Goal: Task Accomplishment & Management: Manage account settings

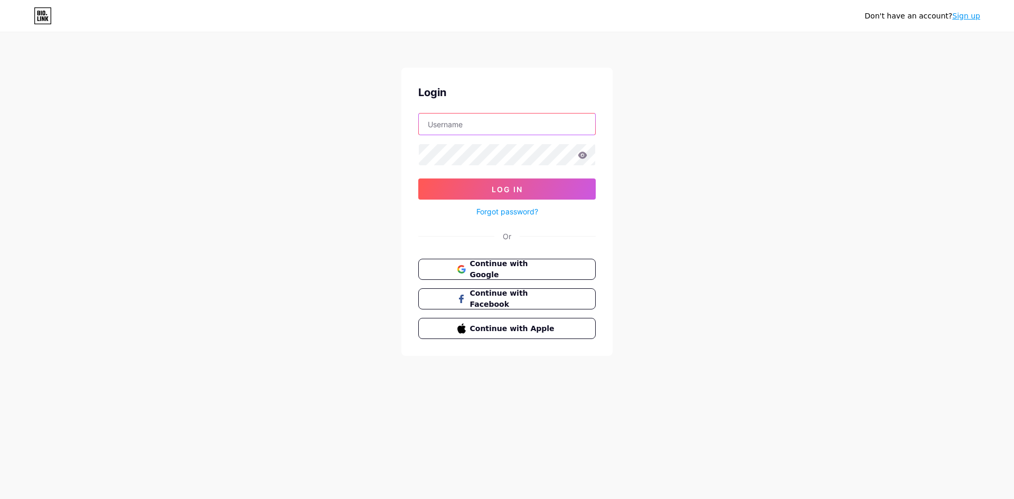
click at [457, 118] on input "text" at bounding box center [507, 124] width 176 height 21
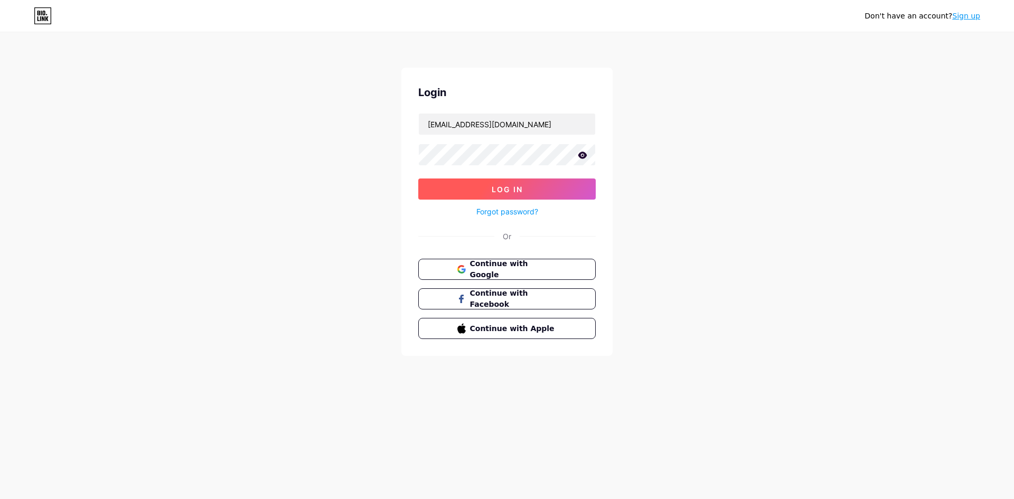
click at [517, 181] on button "Log In" at bounding box center [507, 189] width 178 height 21
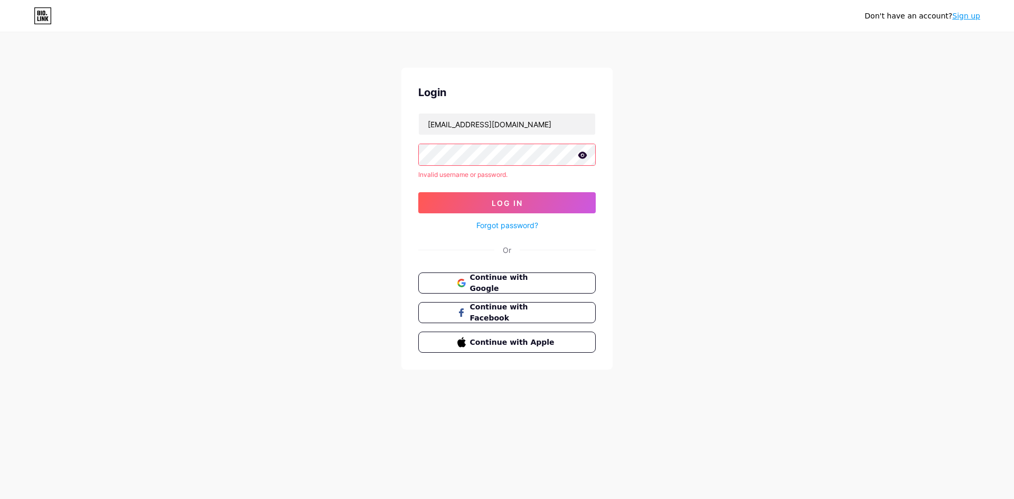
click at [585, 156] on icon at bounding box center [583, 155] width 9 height 7
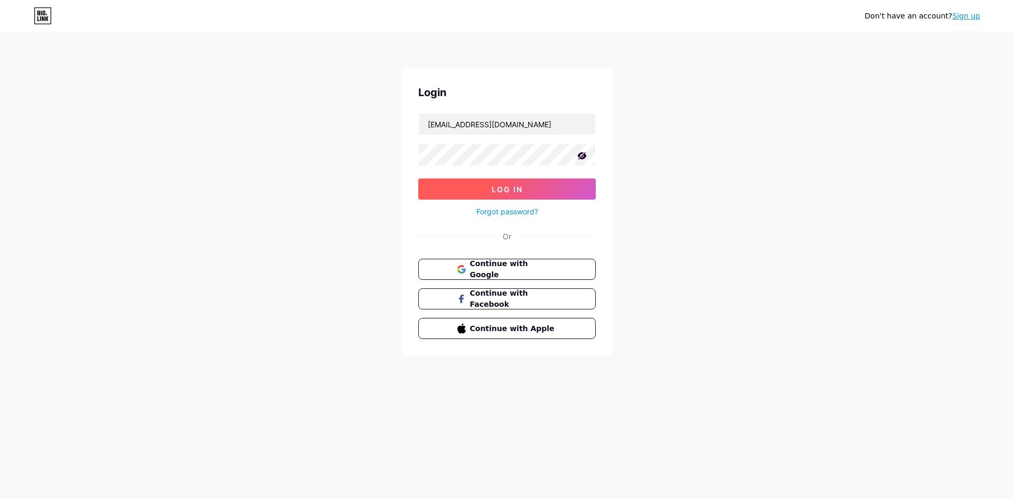
click at [506, 183] on button "Log In" at bounding box center [507, 189] width 178 height 21
click at [500, 180] on button "Log In" at bounding box center [507, 189] width 178 height 21
click at [522, 193] on span "Log In" at bounding box center [507, 189] width 31 height 9
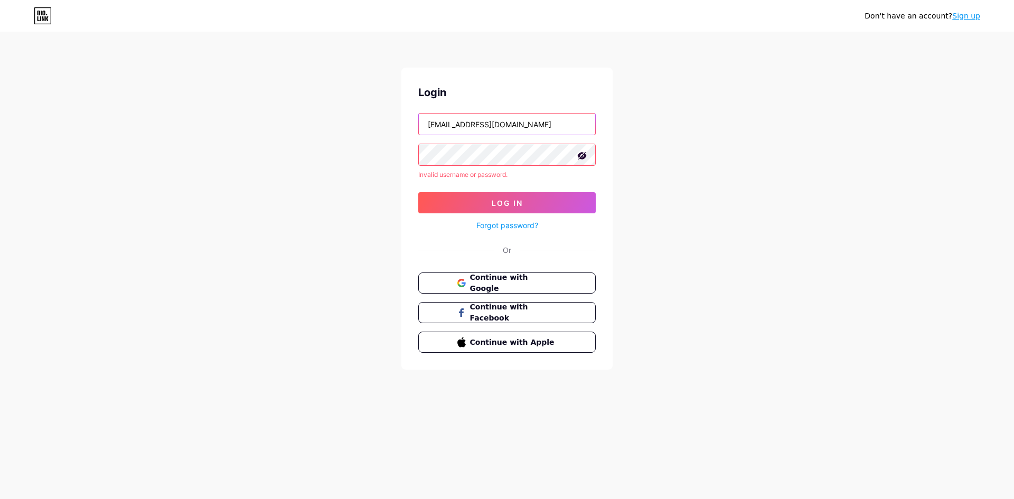
click at [537, 126] on input "[EMAIL_ADDRESS][DOMAIN_NAME]" at bounding box center [507, 124] width 176 height 21
type input "m"
type input "[EMAIL_ADDRESS][DOMAIN_NAME]"
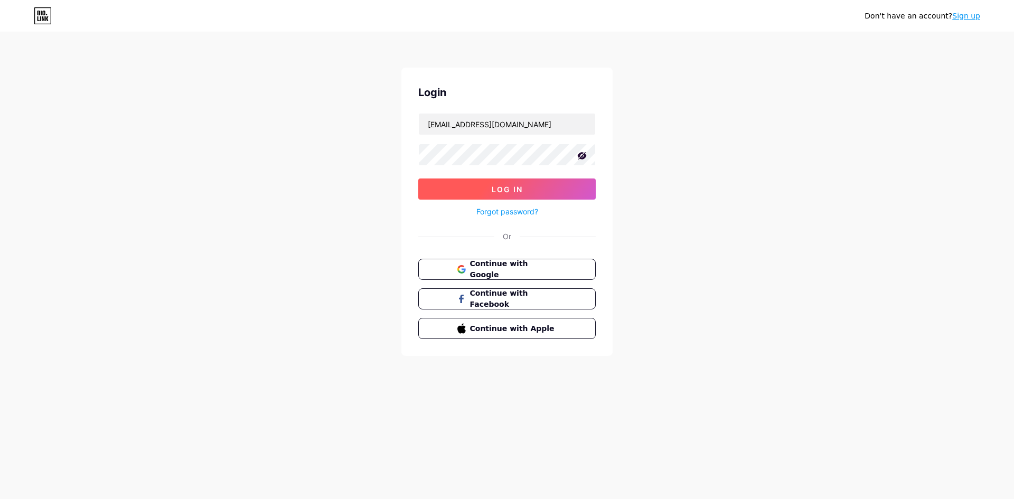
click at [493, 189] on span "Log In" at bounding box center [507, 189] width 31 height 9
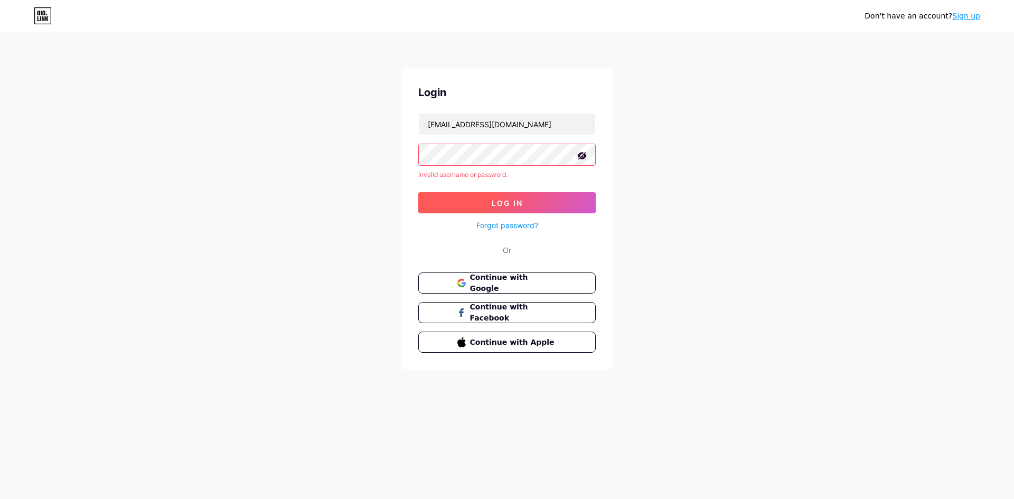
click at [531, 199] on button "Log In" at bounding box center [507, 202] width 178 height 21
click at [514, 228] on link "Forgot password?" at bounding box center [508, 225] width 62 height 11
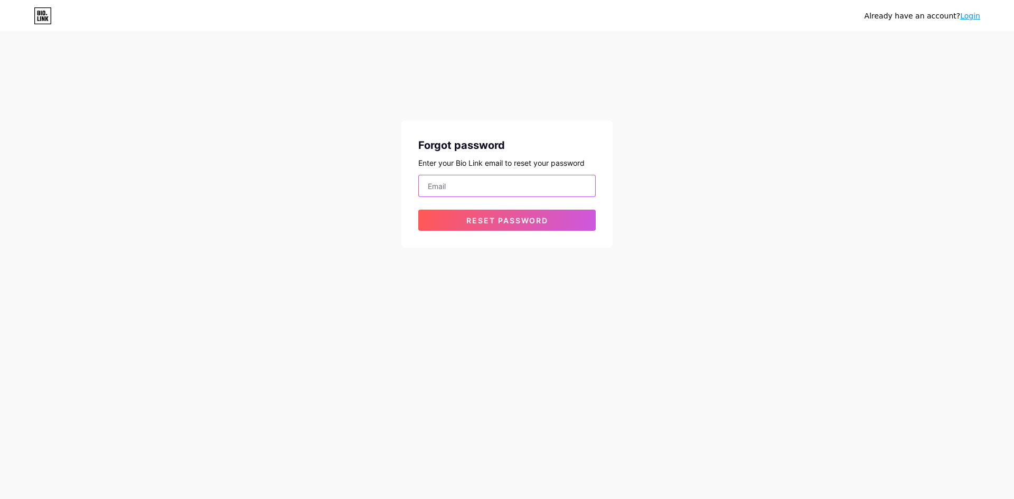
click at [511, 189] on input "email" at bounding box center [507, 185] width 176 height 21
type input "[EMAIL_ADDRESS][DOMAIN_NAME]"
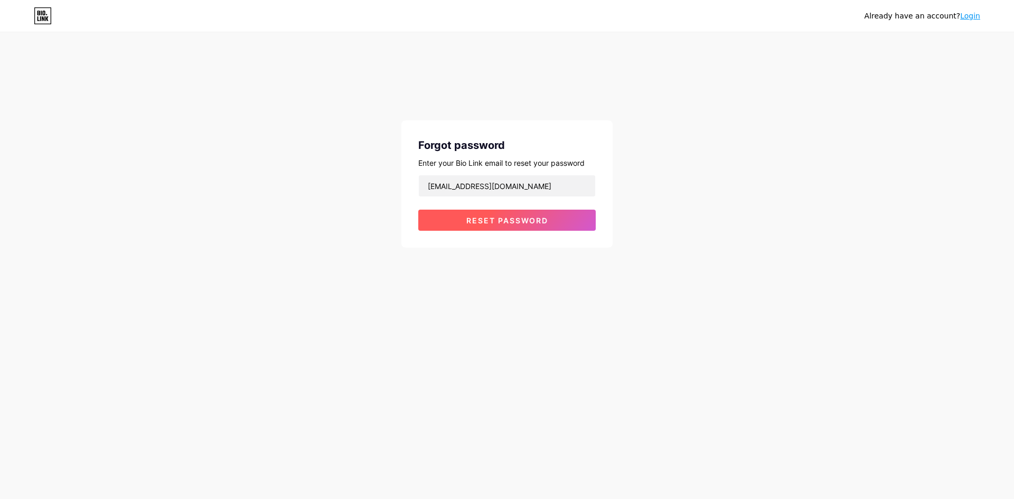
click at [516, 220] on span "Reset password" at bounding box center [508, 220] width 82 height 9
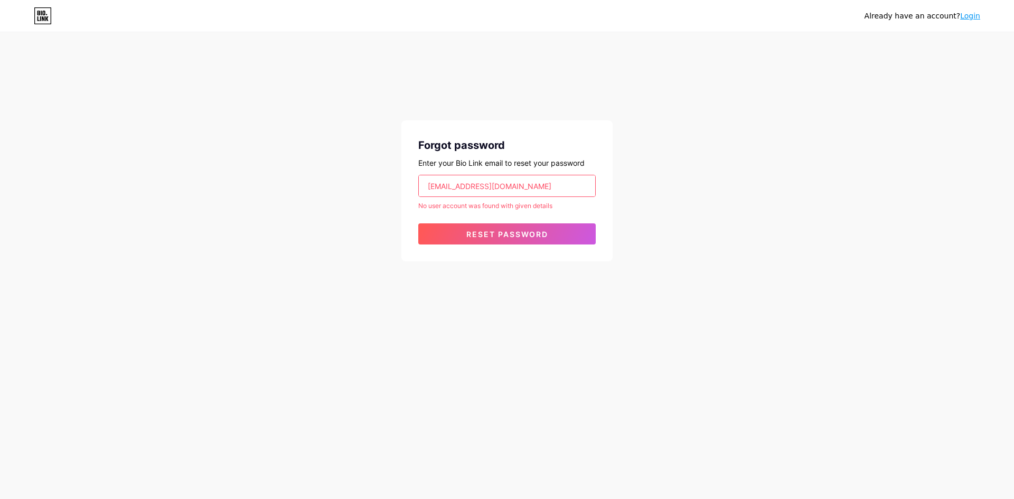
drag, startPoint x: 543, startPoint y: 186, endPoint x: 398, endPoint y: 198, distance: 145.3
click at [398, 198] on div "Already have an account? Login Forgot password Enter your Bio Link email to res…" at bounding box center [507, 147] width 1014 height 295
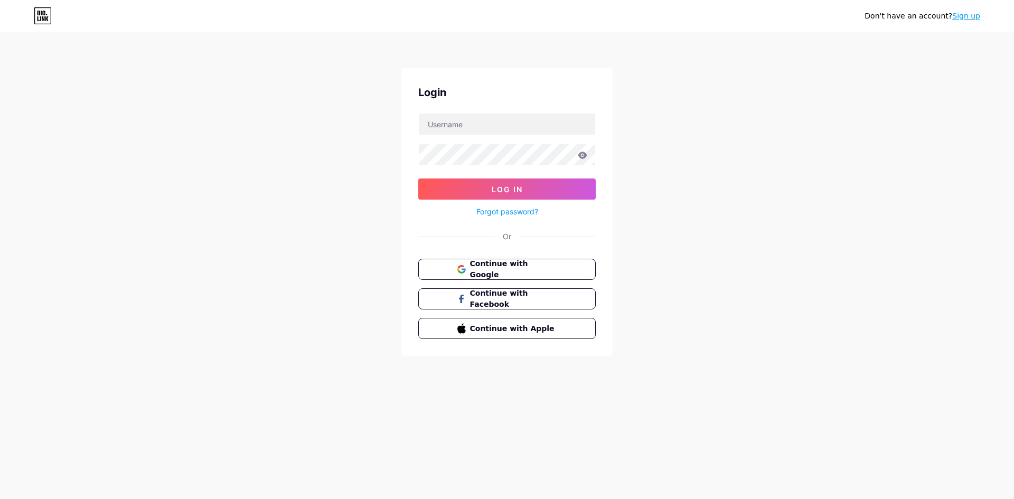
type input "[EMAIL_ADDRESS][DOMAIN_NAME]"
click at [963, 17] on link "Sign up" at bounding box center [967, 16] width 28 height 8
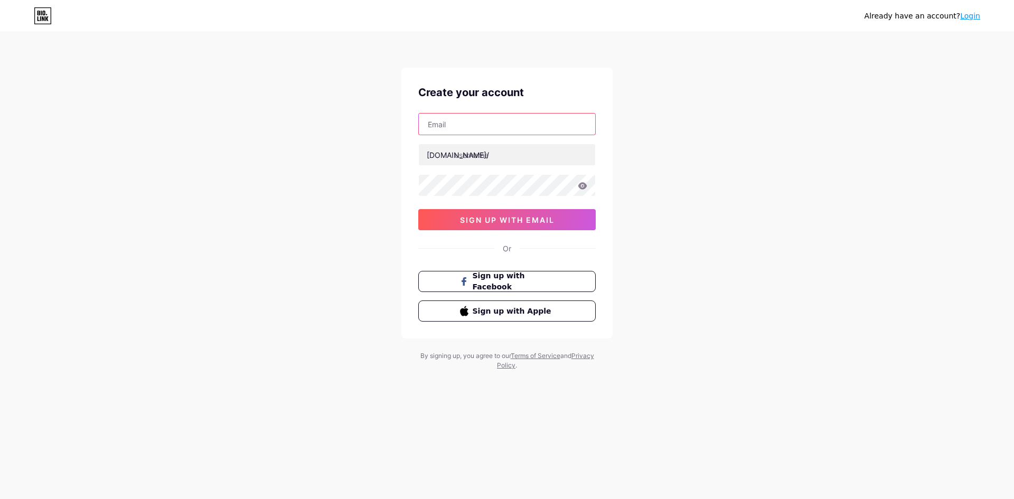
click at [457, 129] on input "text" at bounding box center [507, 124] width 176 height 21
type input "[EMAIL_ADDRESS][DOMAIN_NAME]"
click at [492, 152] on input "text" at bounding box center [507, 154] width 176 height 21
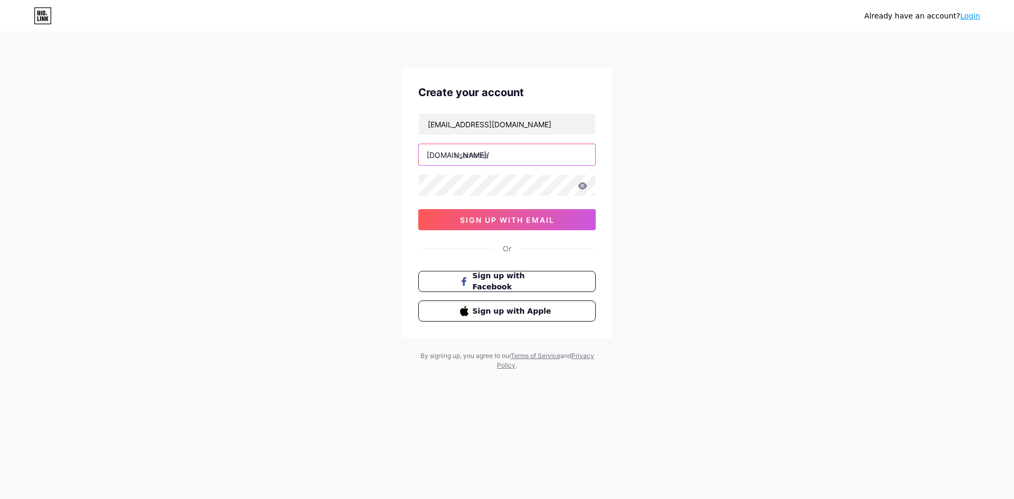
click at [492, 152] on input "text" at bounding box center [507, 154] width 176 height 21
type input "mhdfahis"
click at [552, 219] on span "sign up with email" at bounding box center [507, 220] width 95 height 9
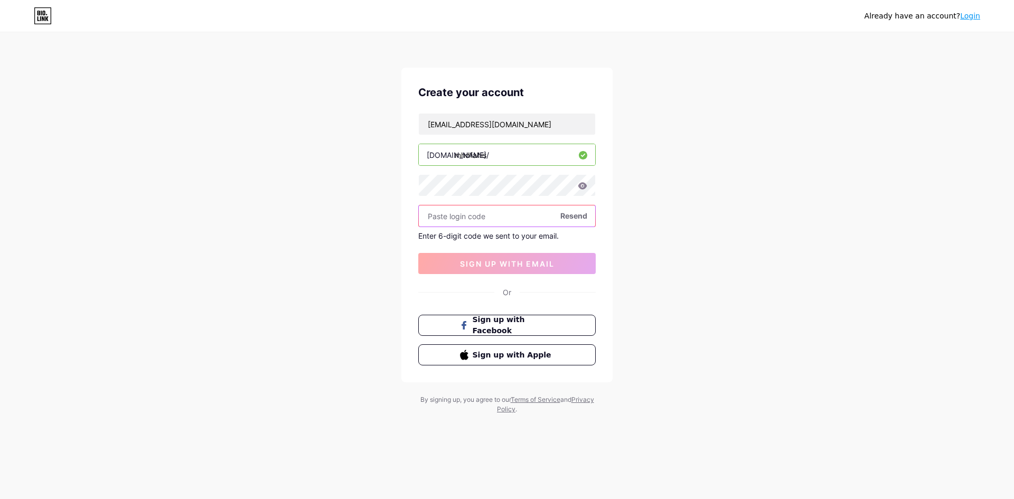
paste input "573008"
type input "573008"
click at [485, 265] on span "sign up with email" at bounding box center [507, 263] width 95 height 9
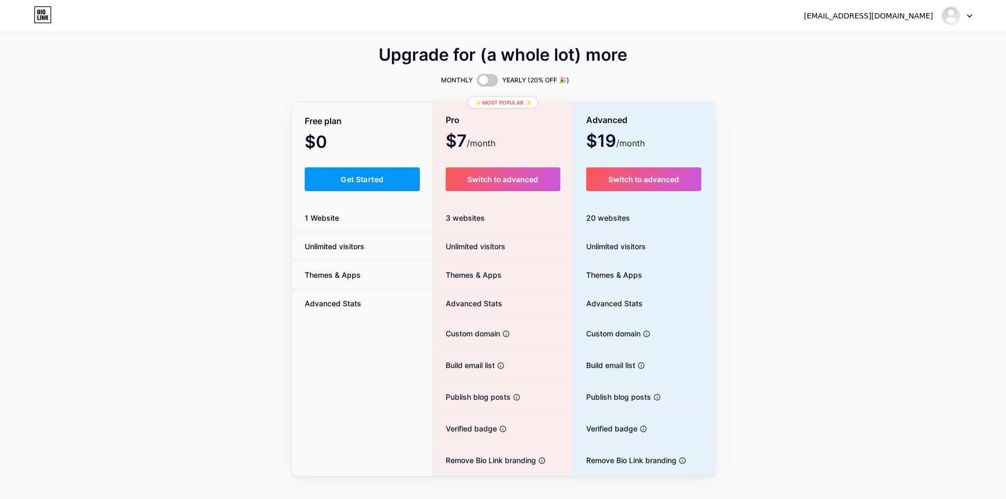
click at [398, 270] on li "Themes & Apps" at bounding box center [362, 275] width 141 height 29
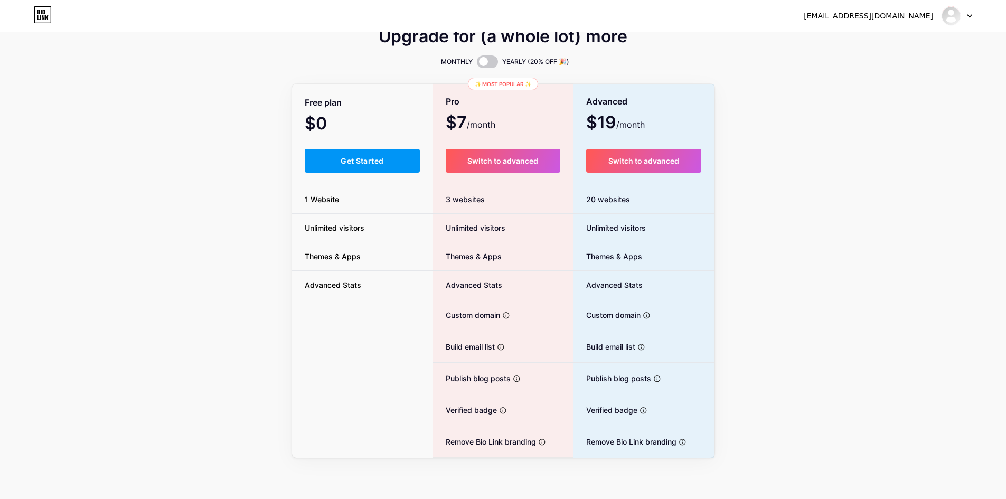
scroll to position [20, 0]
click at [863, 151] on div "Upgrade for (a whole lot) more MONTHLY YEARLY (20% OFF 🎉) Free plan $0 /month G…" at bounding box center [503, 243] width 1006 height 428
click at [355, 269] on li "Themes & Apps" at bounding box center [362, 255] width 141 height 29
click at [39, 13] on icon at bounding box center [43, 14] width 18 height 17
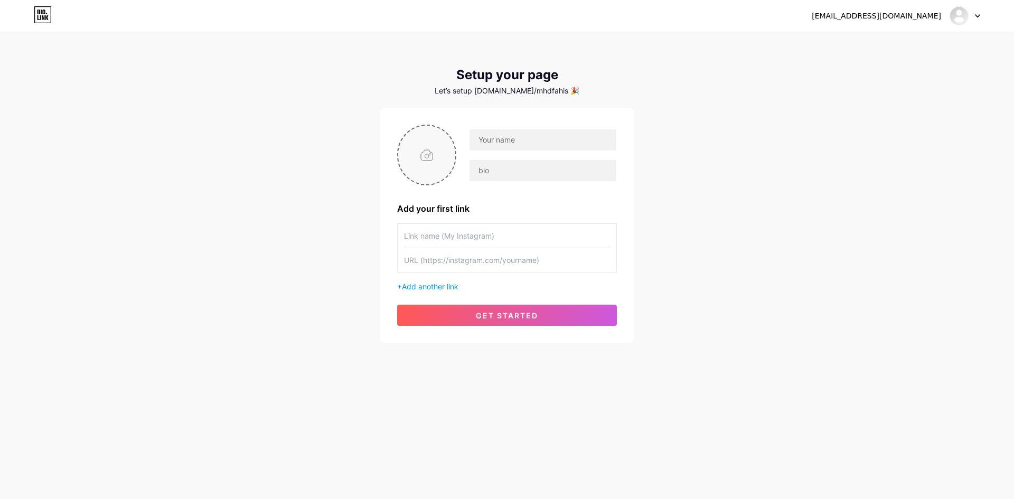
click at [421, 159] on input "file" at bounding box center [426, 155] width 57 height 59
type input "C:\fakepath\IMG_8599.HEIC"
click at [436, 142] on input "file" at bounding box center [426, 155] width 57 height 59
click at [518, 140] on input "text" at bounding box center [543, 139] width 147 height 21
type input "mhd fahis ct"
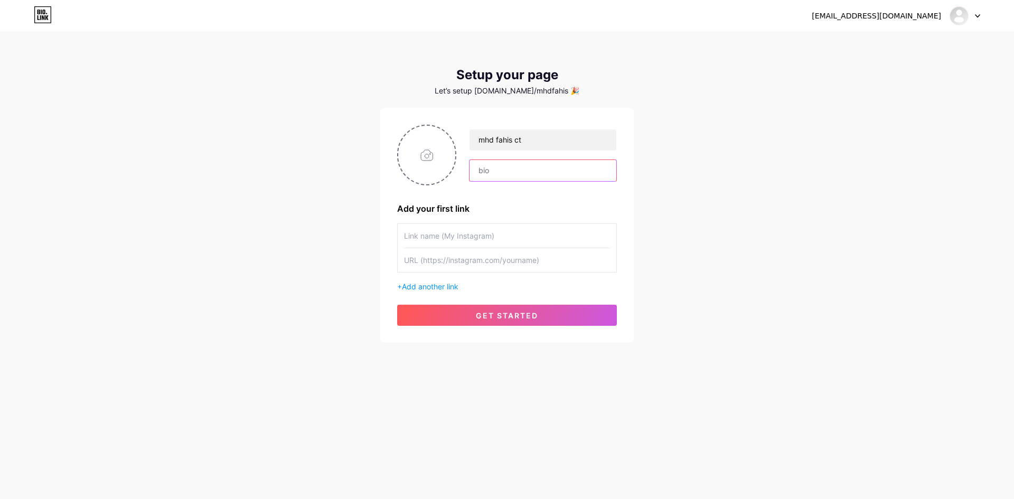
click at [527, 171] on input "text" at bounding box center [543, 170] width 147 height 21
type input "digital marketer"
click at [419, 143] on input "file" at bounding box center [426, 155] width 57 height 59
click at [403, 137] on input "file" at bounding box center [426, 155] width 57 height 59
type input "C:\fakepath\WhatsApp Image [DATE] 10.16.32 AM.jpeg"
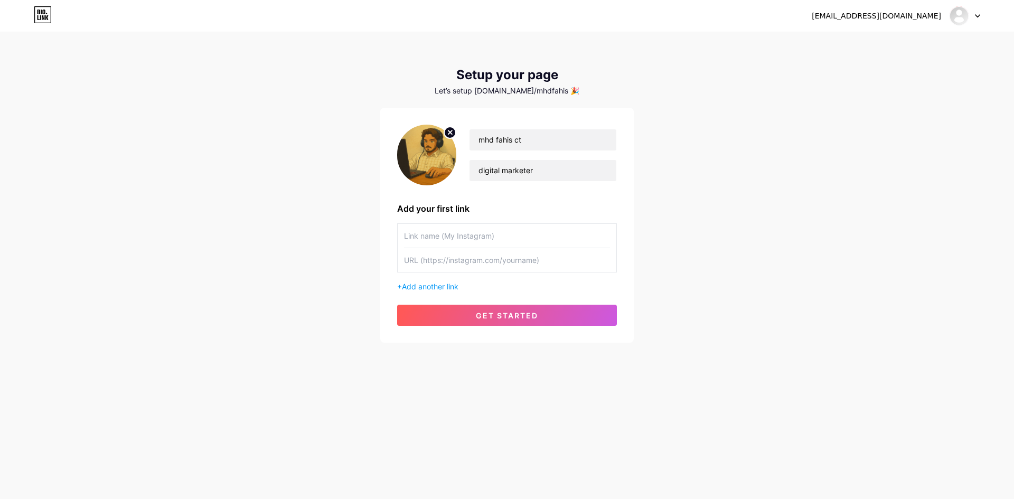
click at [423, 156] on img at bounding box center [426, 155] width 59 height 61
click at [454, 125] on div at bounding box center [426, 155] width 59 height 61
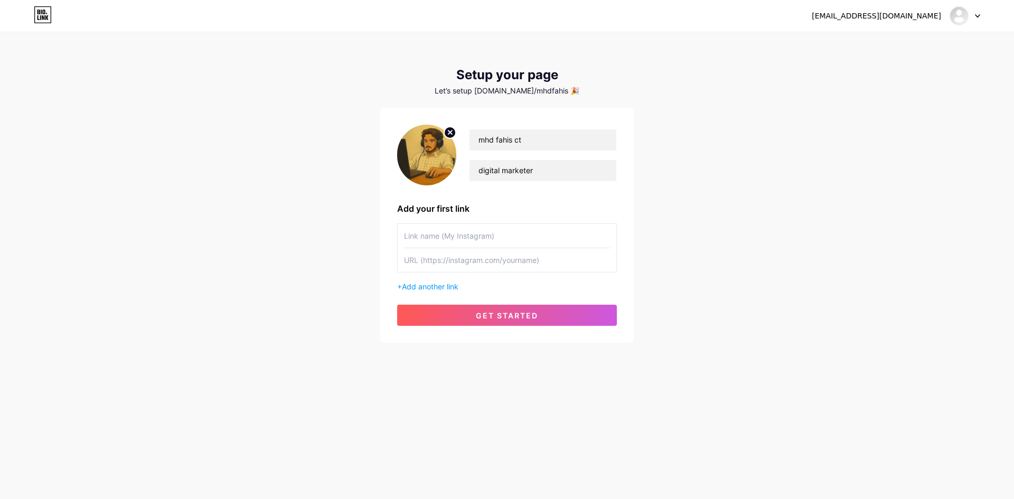
click at [453, 133] on circle at bounding box center [450, 133] width 12 height 12
click at [428, 158] on input "file" at bounding box center [426, 155] width 57 height 59
click at [434, 160] on input "file" at bounding box center [426, 155] width 57 height 59
type input "C:\fakepath\WhatsApp Image [DATE] 10.16.32 AM.jpeg"
click at [462, 234] on input "text" at bounding box center [507, 236] width 206 height 24
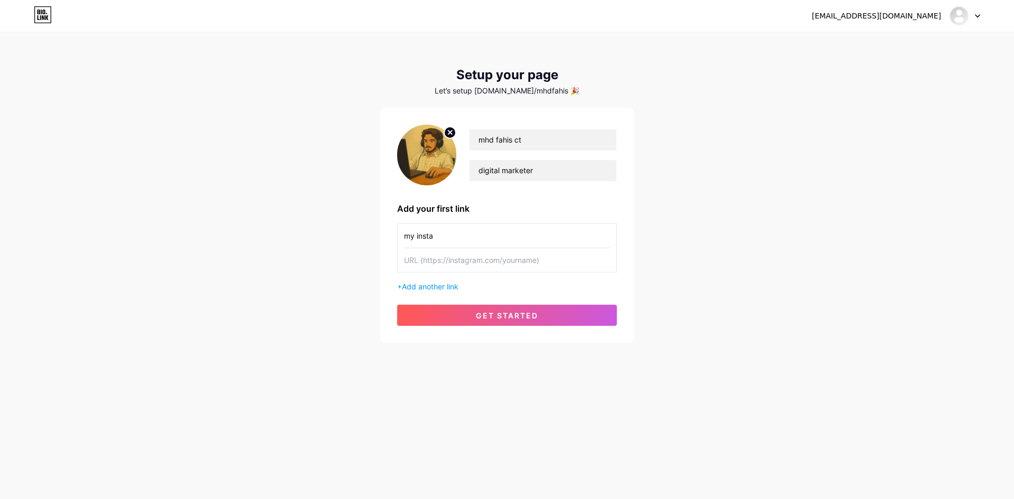
type input "my insta"
click at [483, 259] on input "text" at bounding box center [507, 260] width 206 height 24
paste input "[URL][DOMAIN_NAME]"
type input "[URL][DOMAIN_NAME]"
click at [449, 288] on span "Add another link" at bounding box center [430, 286] width 57 height 9
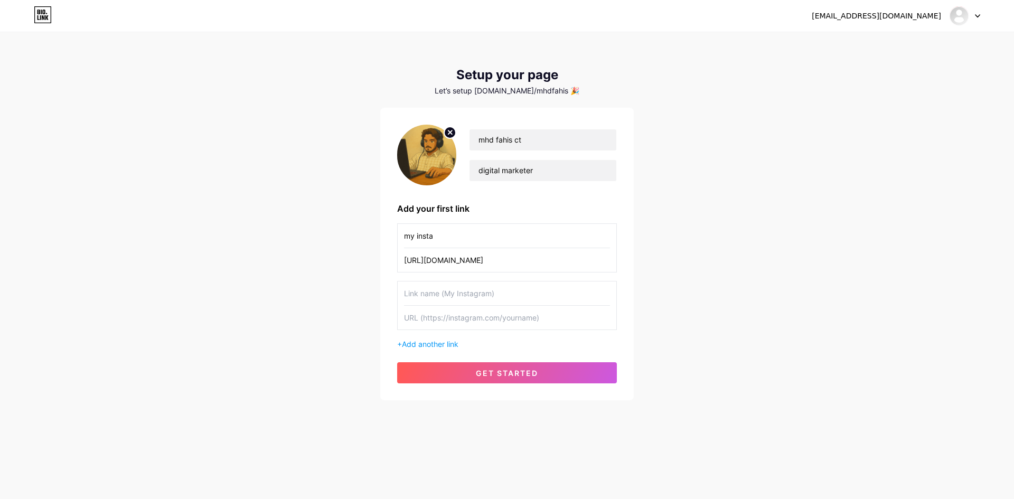
click at [453, 296] on input "text" at bounding box center [507, 294] width 206 height 24
type input "my FB"
click at [418, 316] on input "text" at bounding box center [507, 318] width 206 height 24
paste input "[URL][DOMAIN_NAME]"
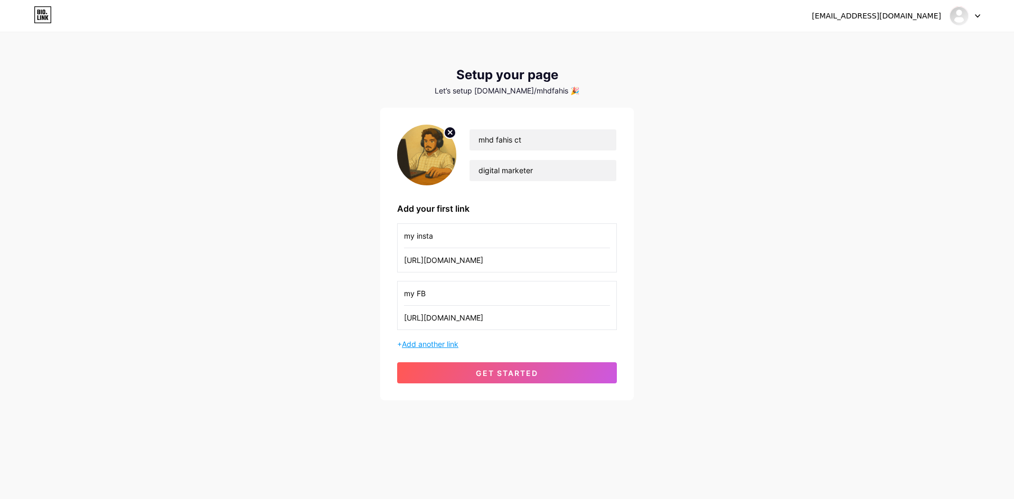
type input "[URL][DOMAIN_NAME]"
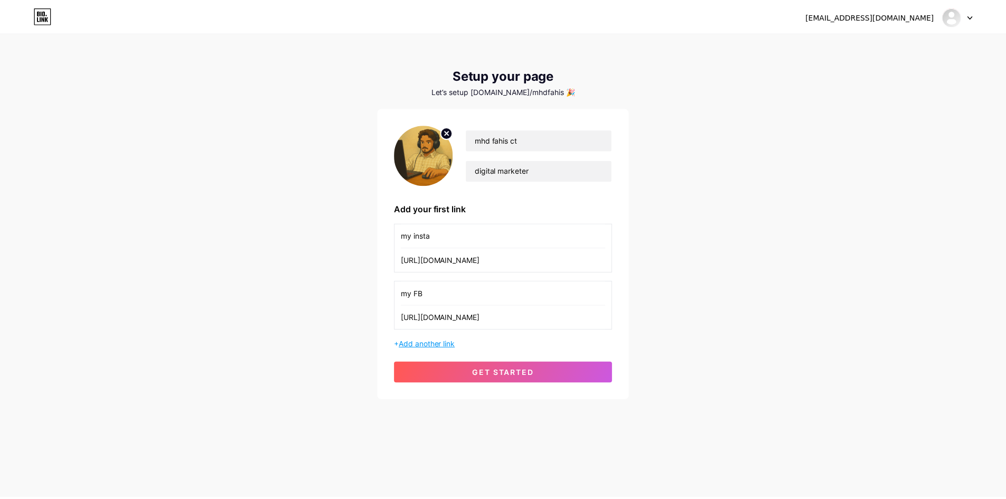
scroll to position [0, 0]
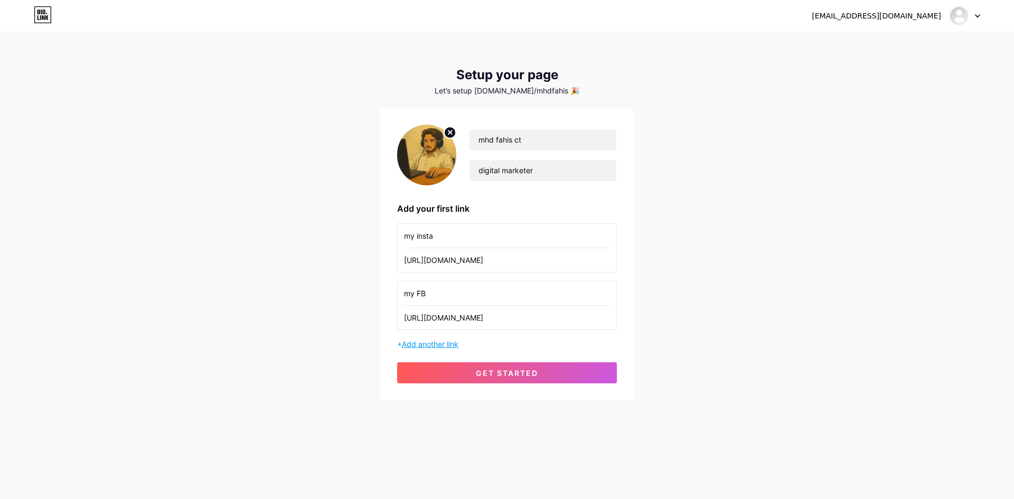
click at [439, 341] on span "Add another link" at bounding box center [430, 344] width 57 height 9
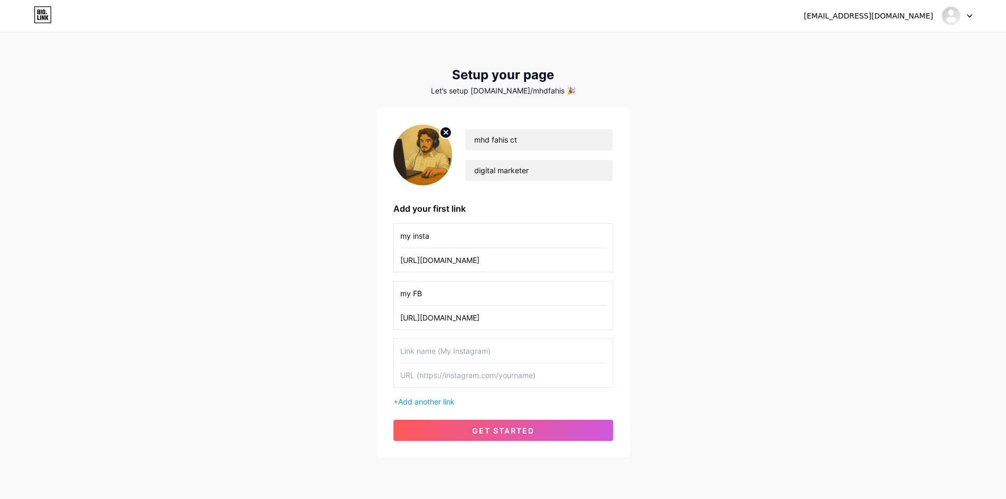
click at [439, 349] on input "text" at bounding box center [503, 351] width 206 height 24
type input "my youtube"
click at [448, 376] on input "text" at bounding box center [503, 375] width 206 height 24
paste input "[URL][DOMAIN_NAME]"
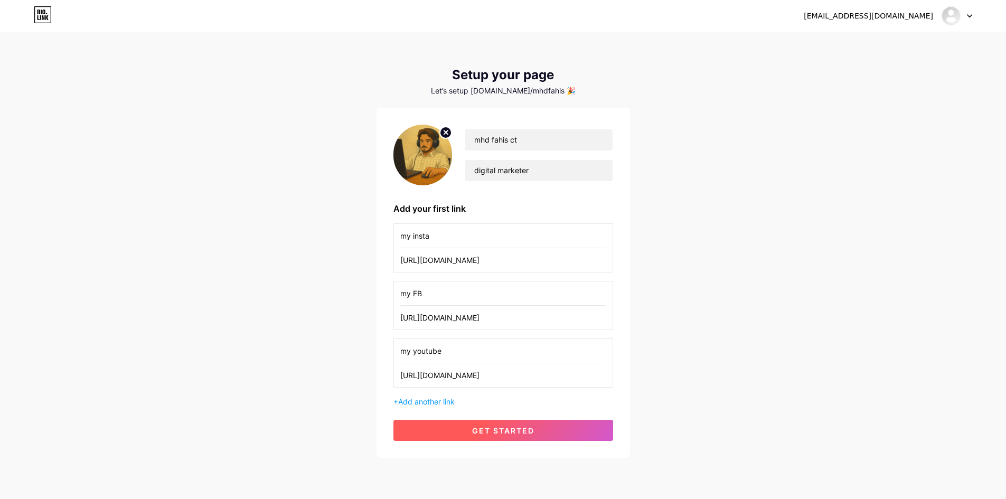
type input "[URL][DOMAIN_NAME]"
click at [458, 423] on button "get started" at bounding box center [504, 430] width 220 height 21
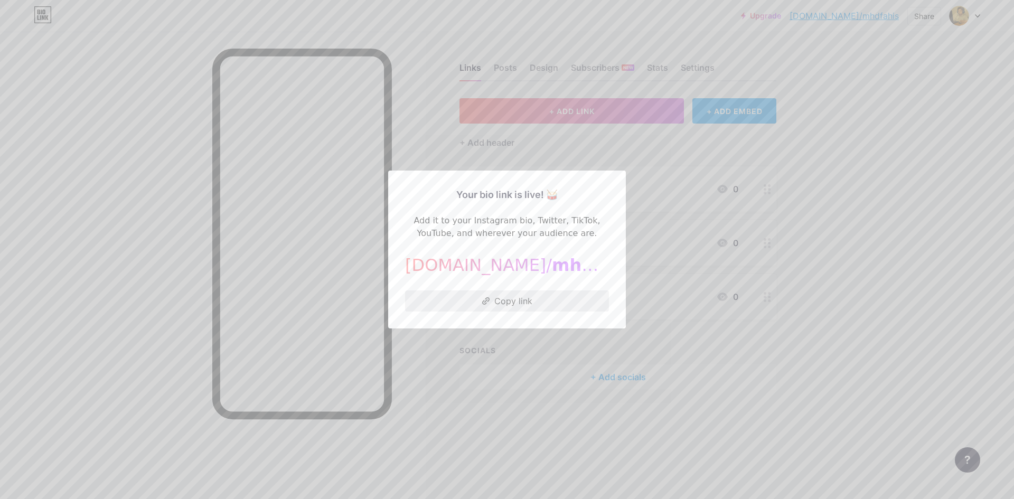
click at [529, 302] on button "Copy link" at bounding box center [507, 301] width 204 height 21
click at [671, 341] on div at bounding box center [507, 249] width 1014 height 499
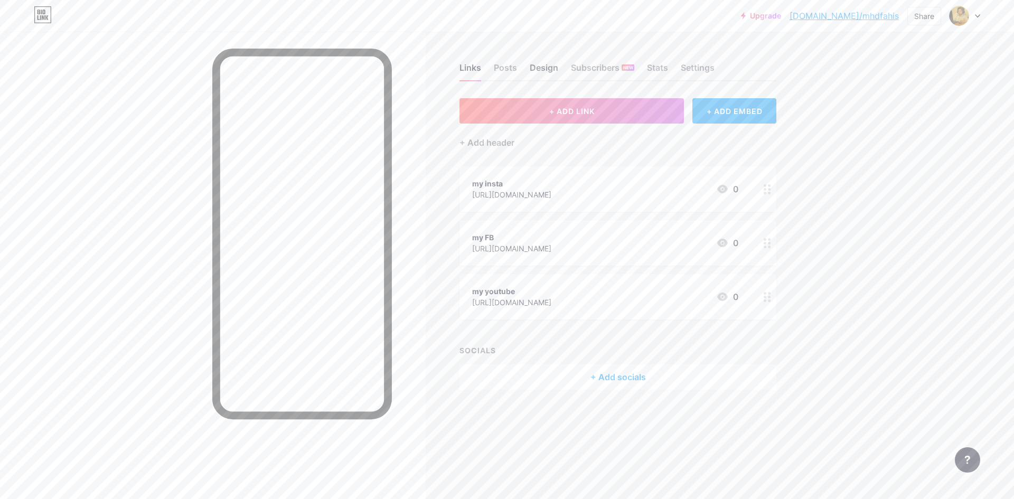
click at [544, 72] on div "Design" at bounding box center [544, 70] width 29 height 19
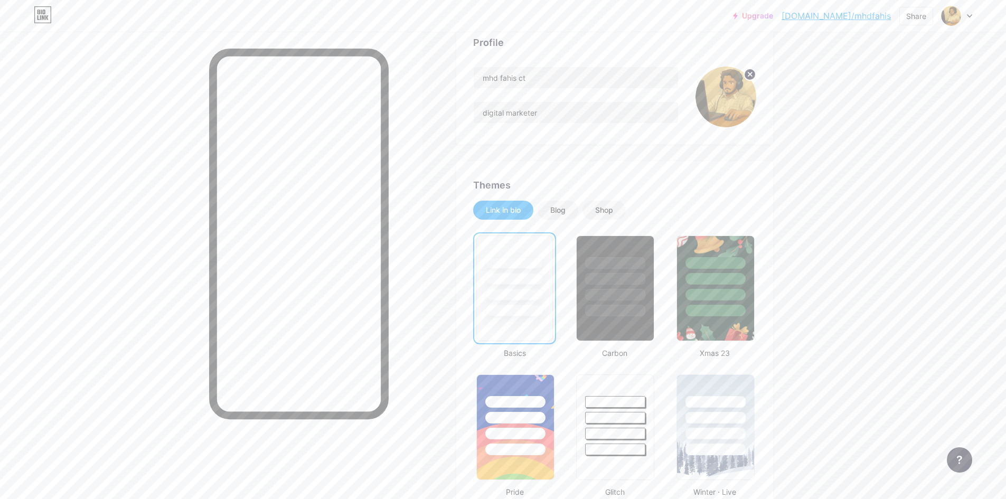
scroll to position [106, 0]
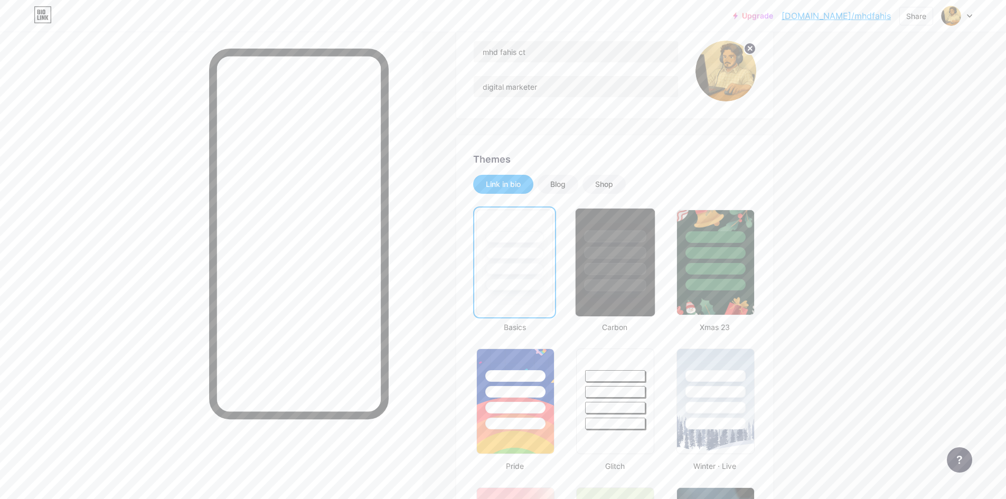
click at [615, 292] on div at bounding box center [615, 262] width 80 height 109
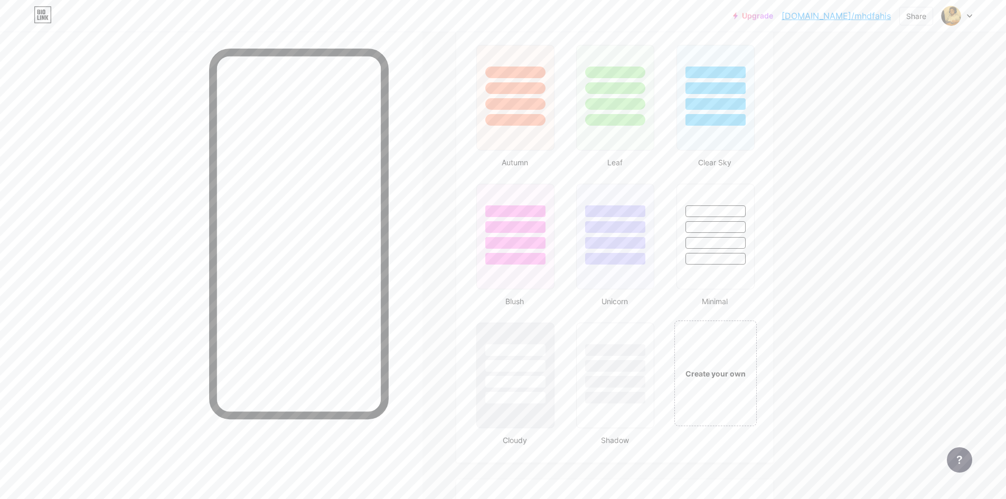
scroll to position [1004, 0]
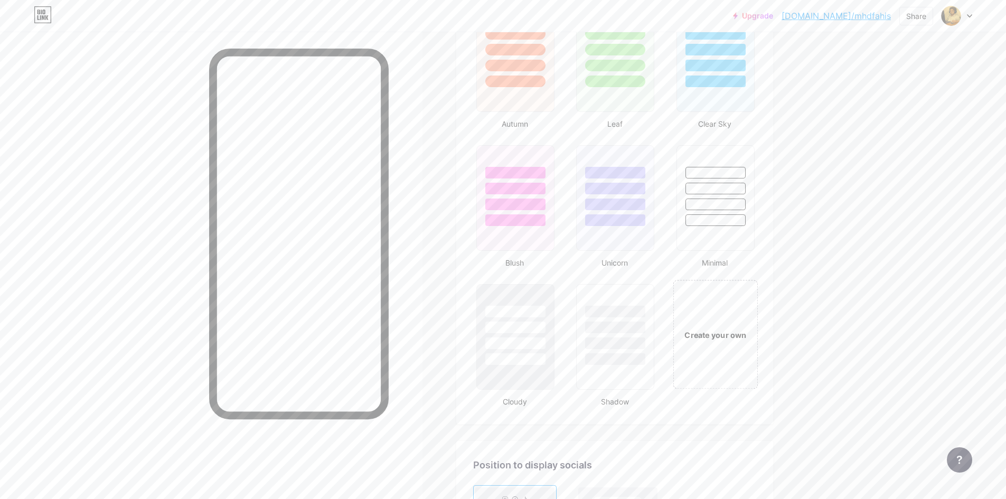
click at [717, 357] on div "Create your own" at bounding box center [715, 334] width 85 height 109
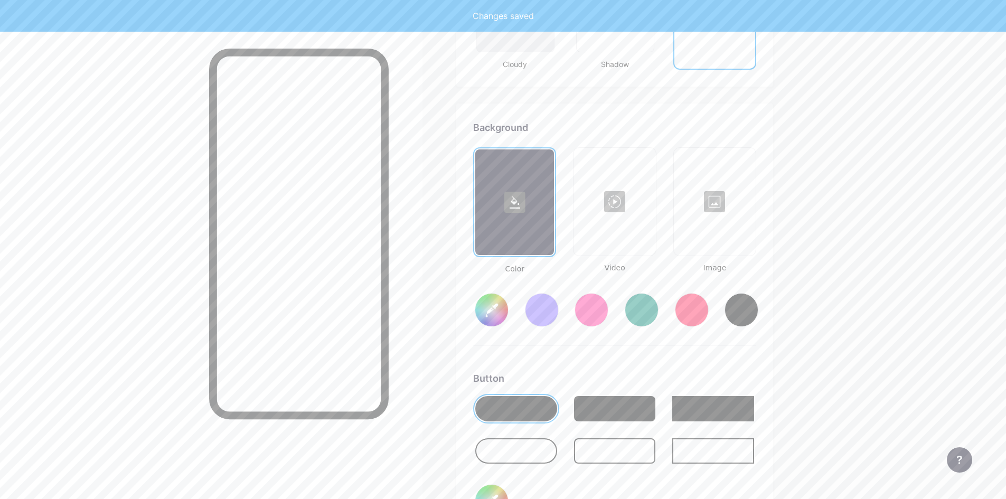
scroll to position [1403, 0]
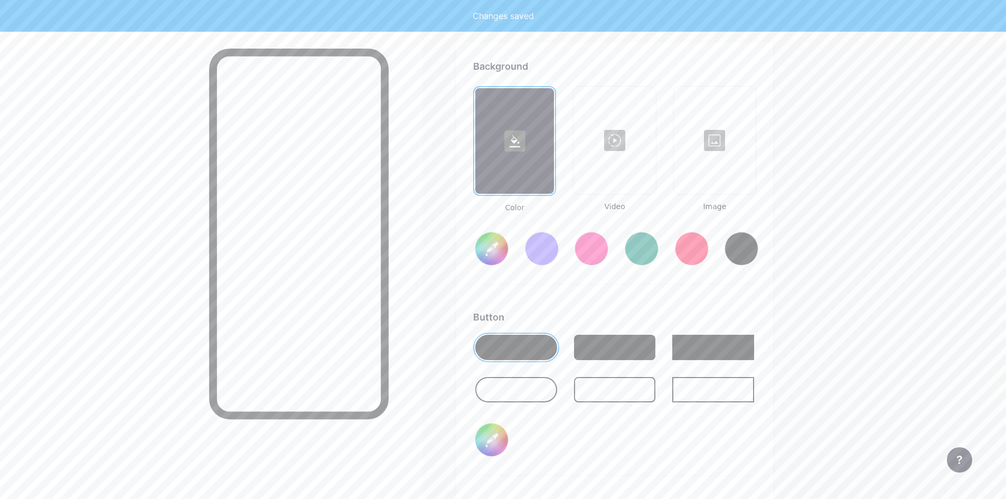
type input "#ffffff"
type input "#000000"
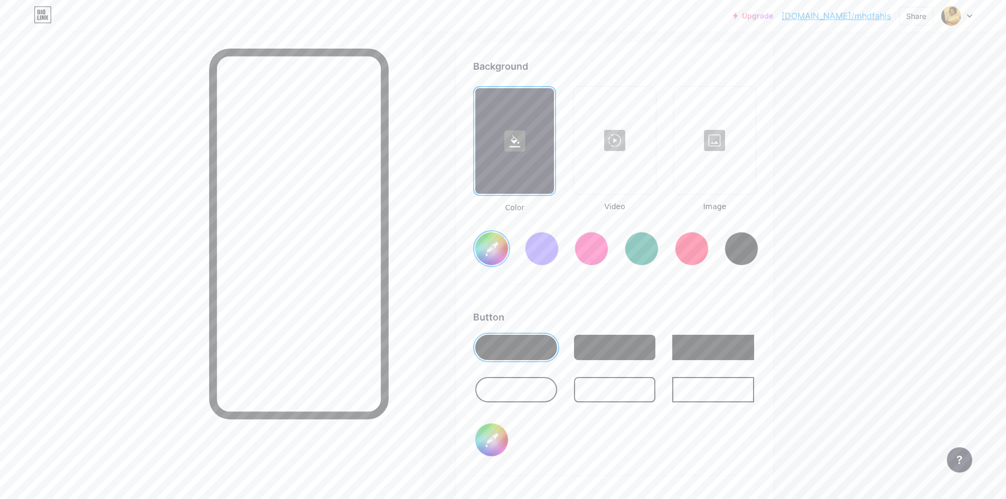
click at [520, 175] on div at bounding box center [514, 141] width 79 height 106
click at [515, 140] on icon at bounding box center [515, 141] width 11 height 12
click at [498, 240] on input "#ffffff" at bounding box center [491, 248] width 33 height 33
click at [540, 240] on div at bounding box center [542, 249] width 34 height 34
click at [579, 251] on div at bounding box center [592, 249] width 34 height 34
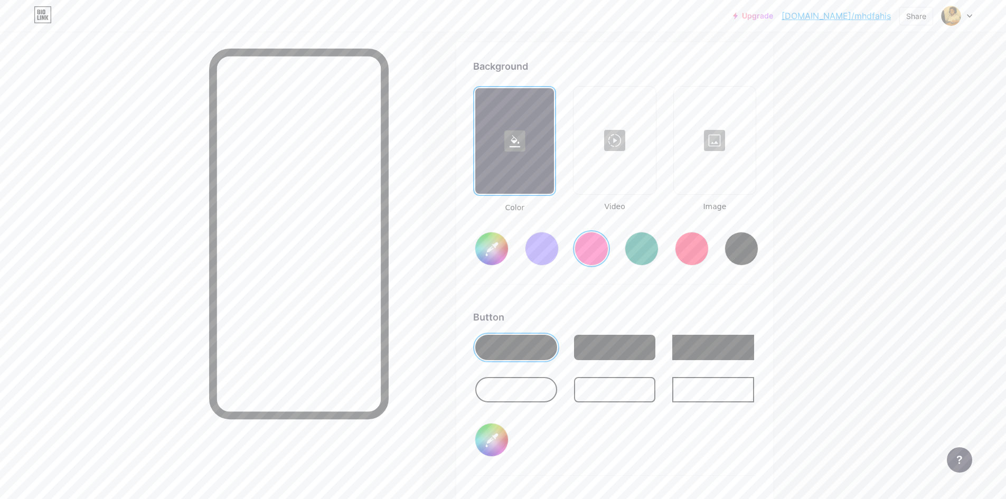
click at [487, 241] on input "#ff2e96" at bounding box center [491, 248] width 33 height 33
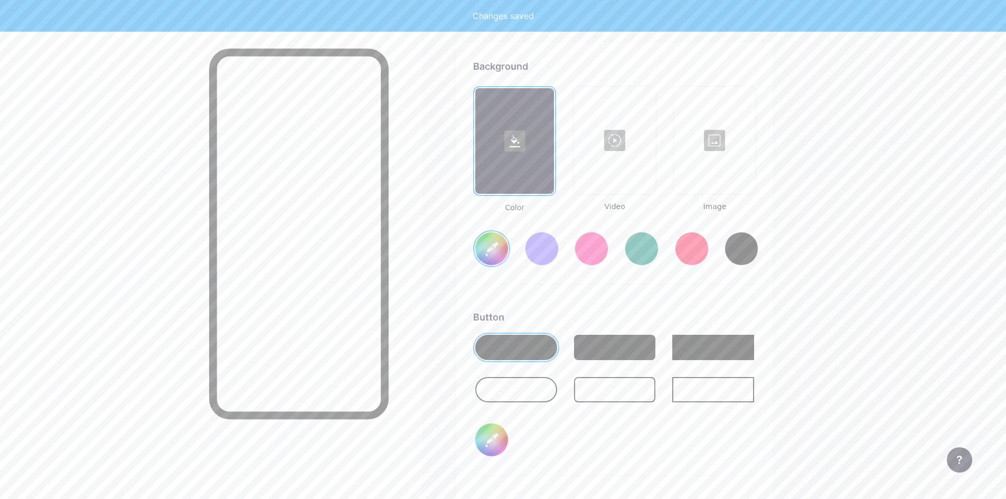
type input "#3e937a"
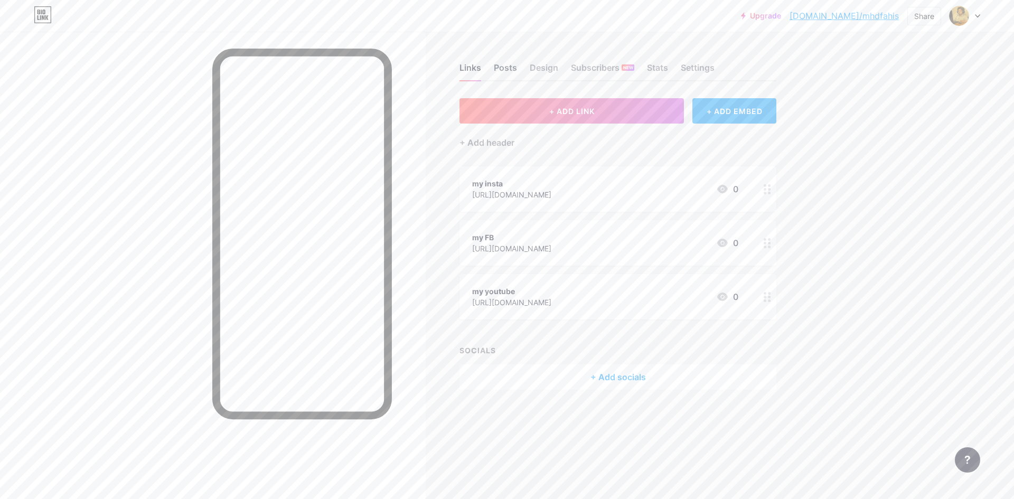
click at [501, 73] on div "Posts" at bounding box center [505, 70] width 23 height 19
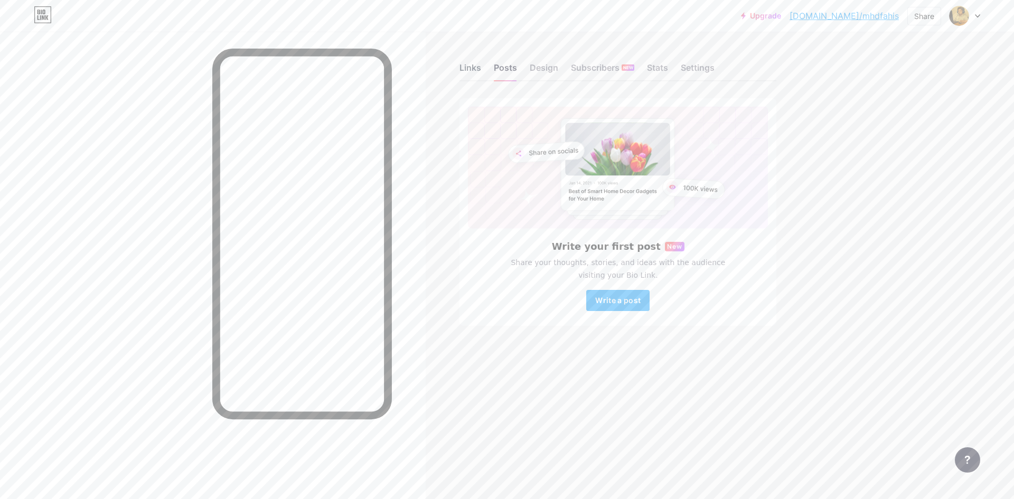
click at [463, 68] on div "Links" at bounding box center [471, 70] width 22 height 19
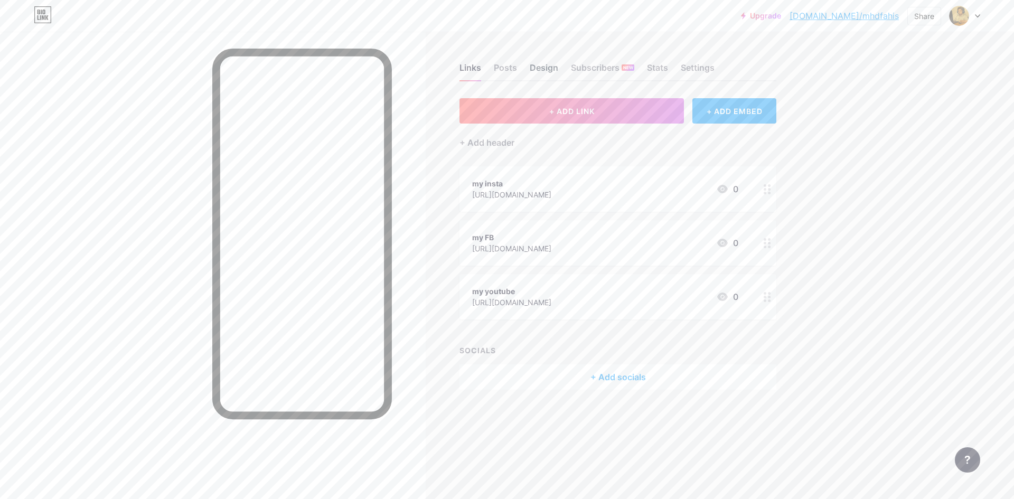
click at [535, 71] on div "Design" at bounding box center [544, 70] width 29 height 19
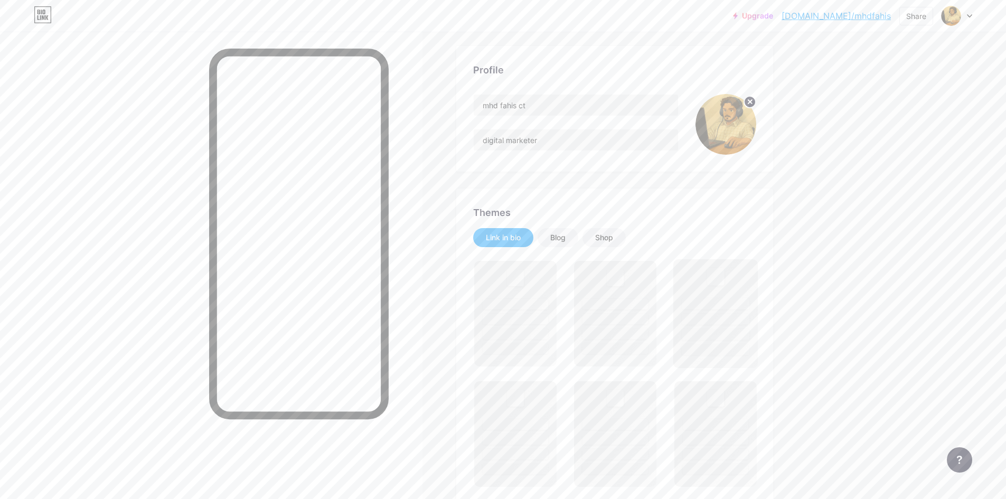
scroll to position [53, 0]
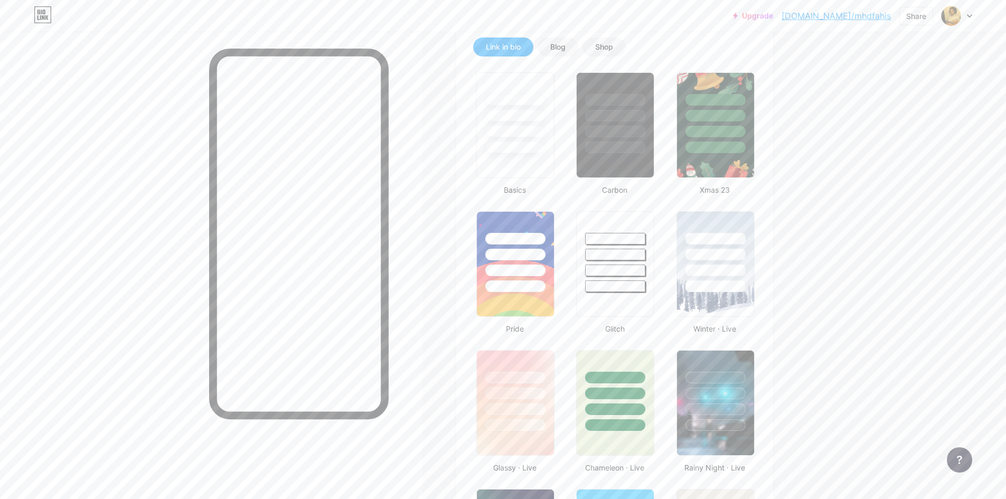
type input "#3e937a"
type input "#ffffff"
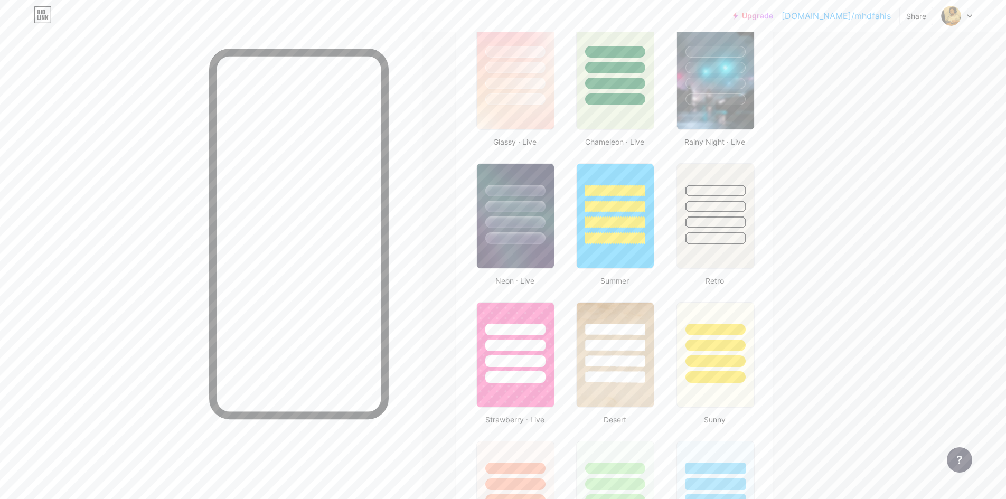
scroll to position [528, 0]
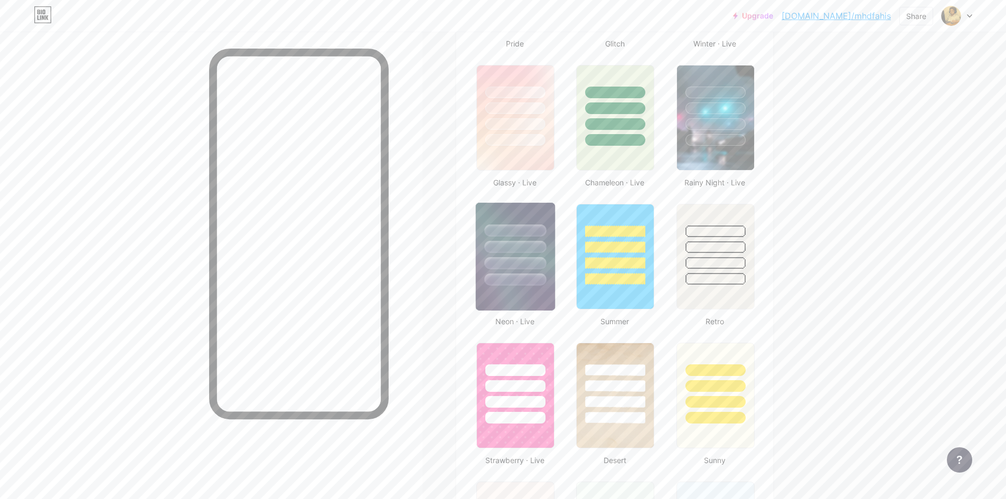
click at [512, 214] on div at bounding box center [515, 244] width 79 height 83
click at [702, 105] on div at bounding box center [716, 108] width 62 height 12
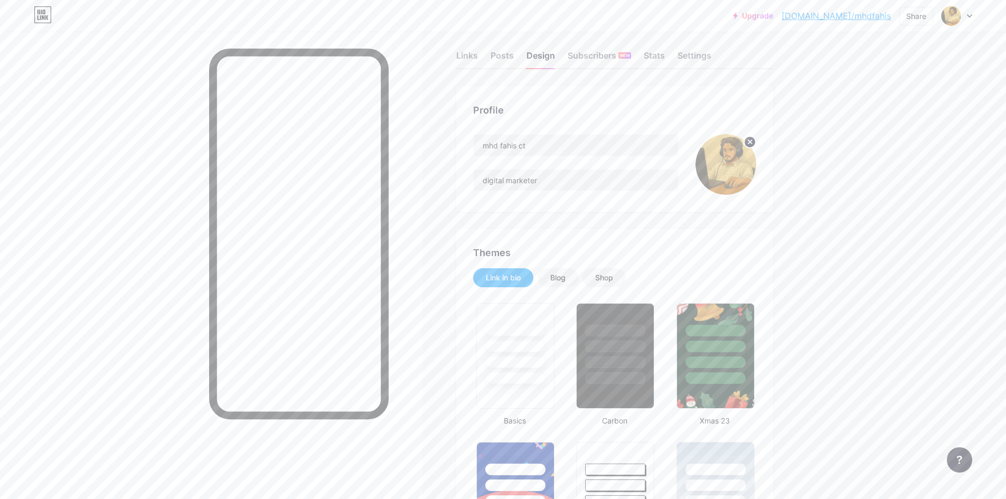
scroll to position [0, 0]
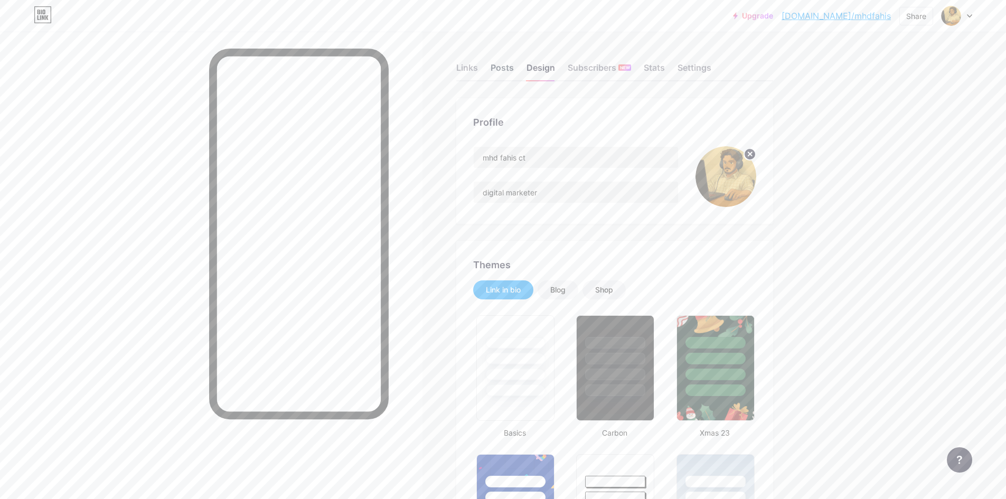
click at [503, 67] on div "Posts" at bounding box center [502, 70] width 23 height 19
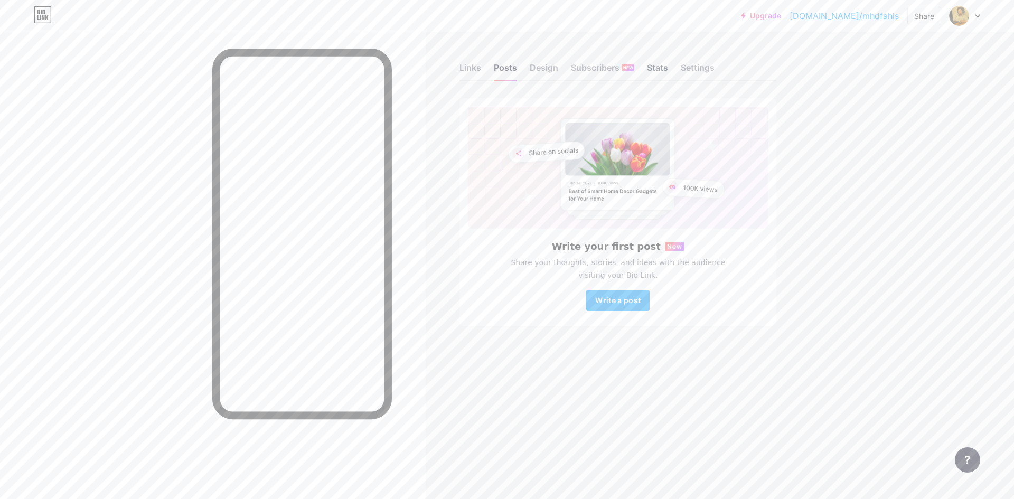
click at [651, 63] on div "Stats" at bounding box center [657, 70] width 21 height 19
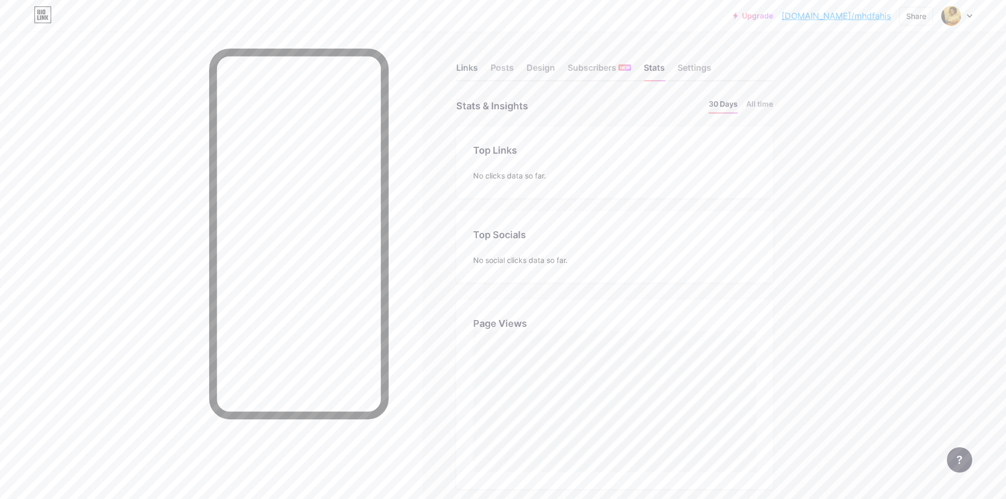
click at [474, 71] on div "Links" at bounding box center [467, 70] width 22 height 19
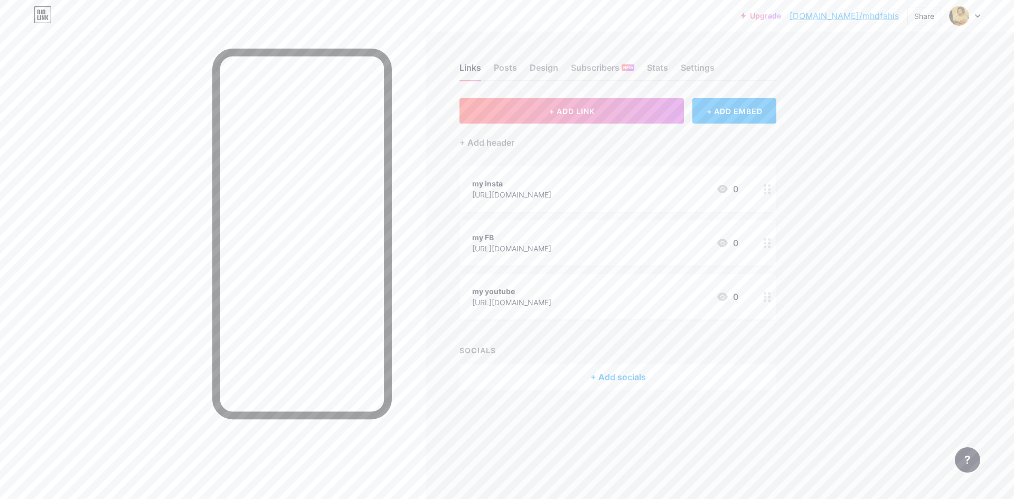
click at [552, 191] on div "[URL][DOMAIN_NAME]" at bounding box center [511, 194] width 79 height 11
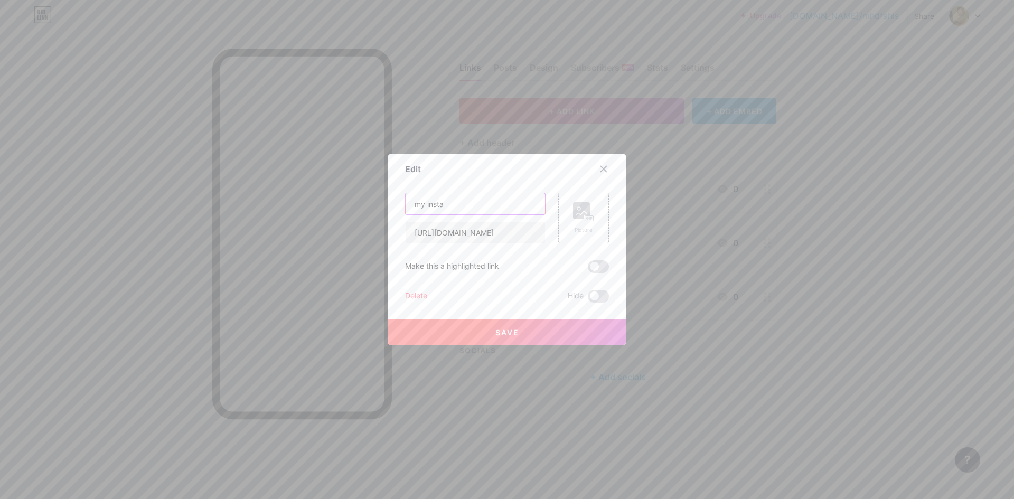
click at [472, 203] on input "my insta" at bounding box center [475, 203] width 139 height 21
type input "instagram"
click at [481, 335] on button "Save" at bounding box center [507, 332] width 238 height 25
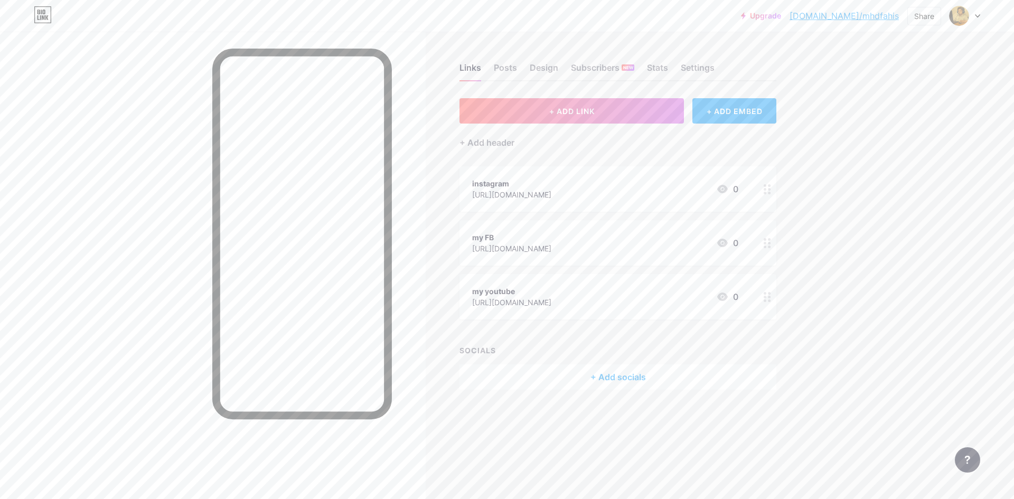
click at [692, 234] on div "my FB [URL][DOMAIN_NAME] 0" at bounding box center [605, 243] width 266 height 24
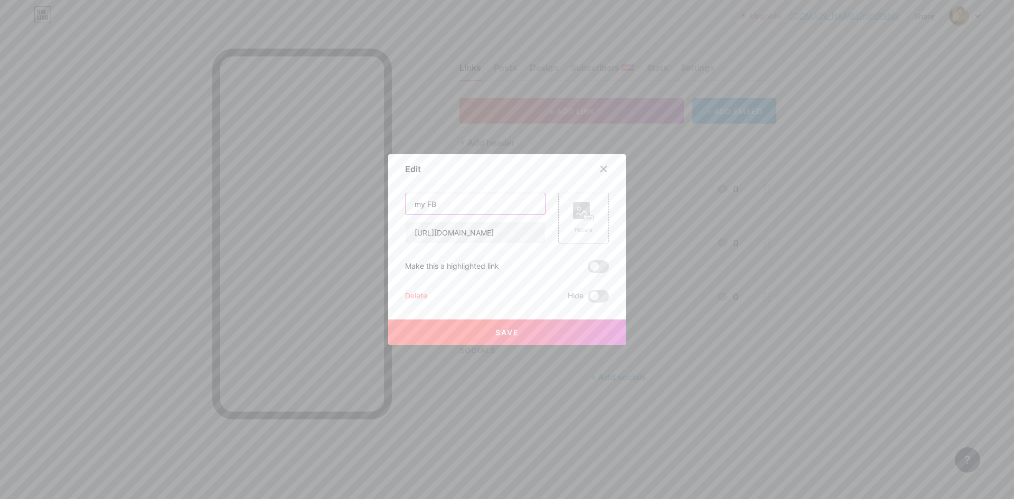
click at [420, 206] on input "my FB" at bounding box center [475, 203] width 139 height 21
type input "Facebook"
click at [461, 320] on button "Save" at bounding box center [507, 332] width 238 height 25
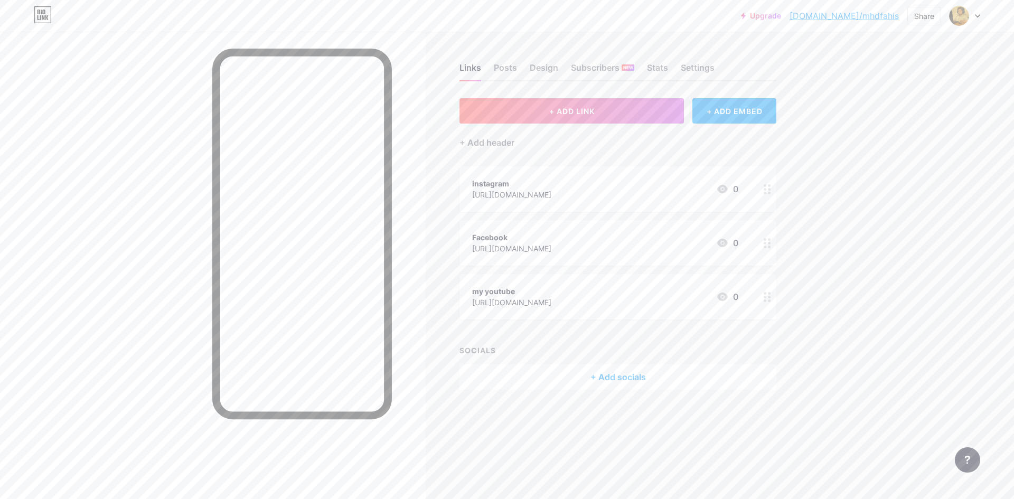
click at [514, 298] on div "[URL][DOMAIN_NAME]" at bounding box center [511, 302] width 79 height 11
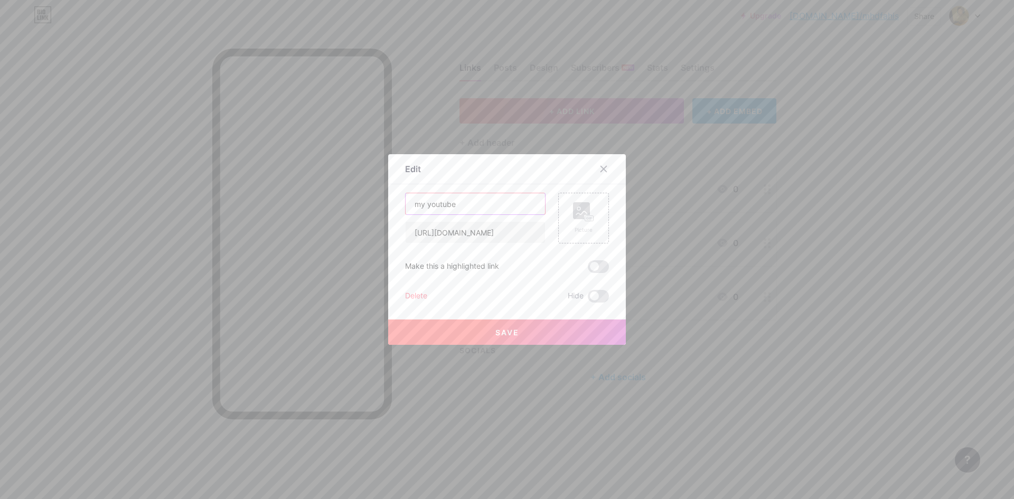
click at [419, 204] on input "my youtube" at bounding box center [475, 203] width 139 height 21
type input "Youtube"
click at [562, 224] on div "Picture" at bounding box center [583, 218] width 51 height 51
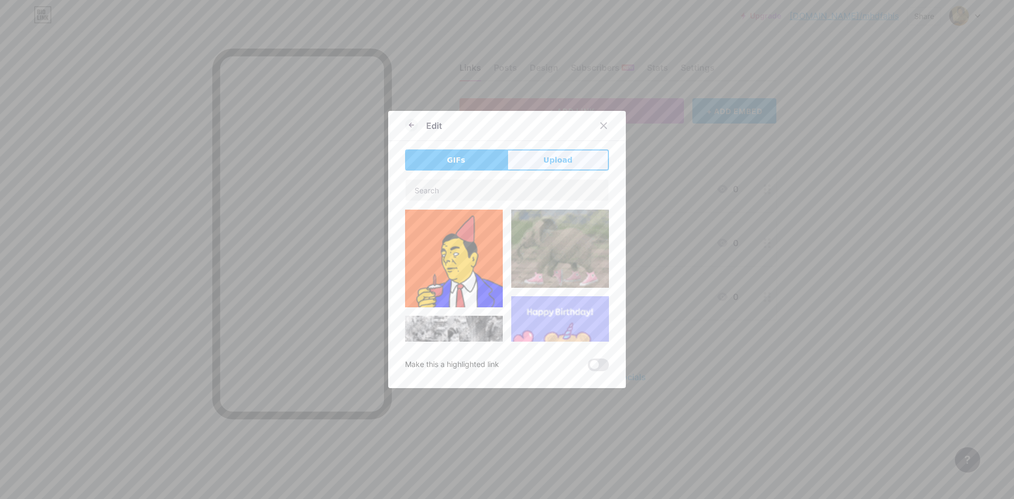
click at [554, 160] on span "Upload" at bounding box center [558, 160] width 29 height 11
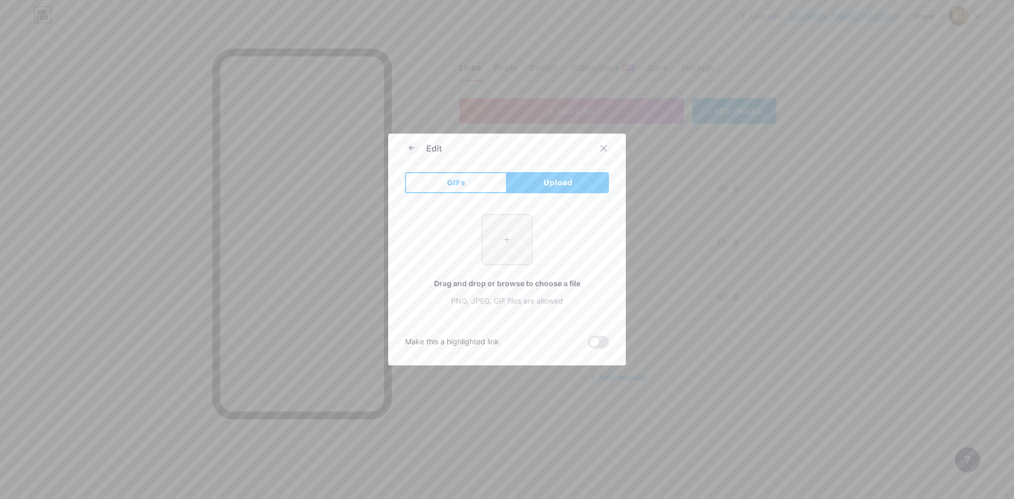
click at [502, 234] on input "file" at bounding box center [507, 240] width 50 height 50
click at [402, 145] on div "Edit" at bounding box center [507, 151] width 238 height 25
click at [405, 147] on icon at bounding box center [411, 148] width 13 height 13
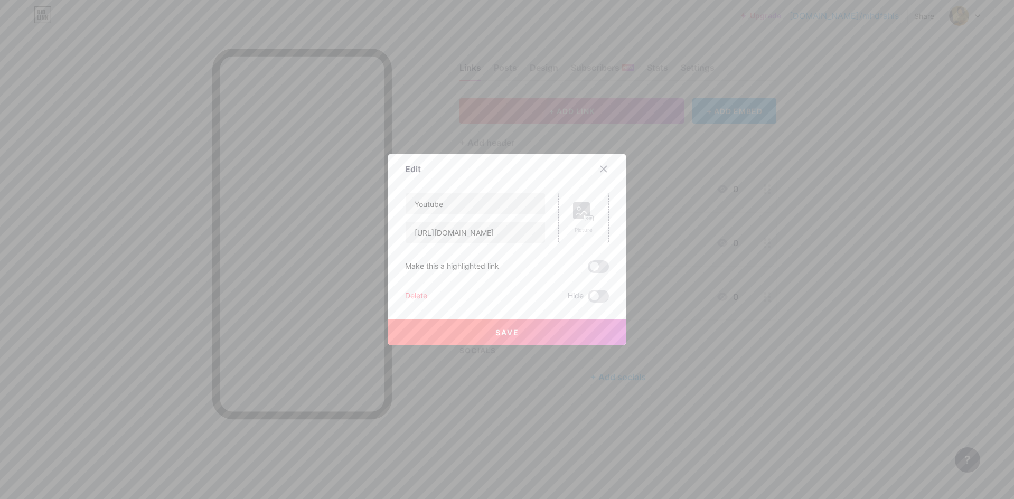
click at [572, 334] on button "Save" at bounding box center [507, 332] width 238 height 25
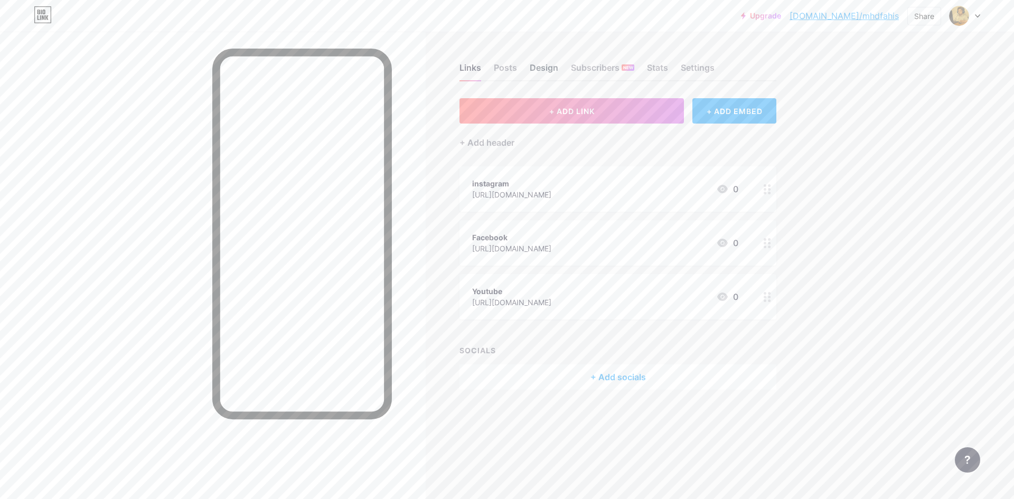
click at [546, 67] on div "Design" at bounding box center [544, 70] width 29 height 19
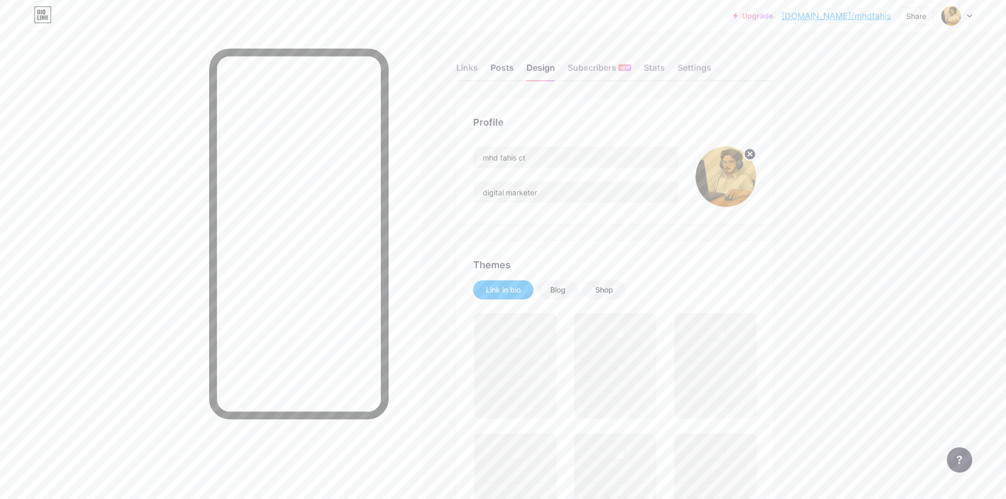
click at [510, 65] on div "Posts" at bounding box center [502, 70] width 23 height 19
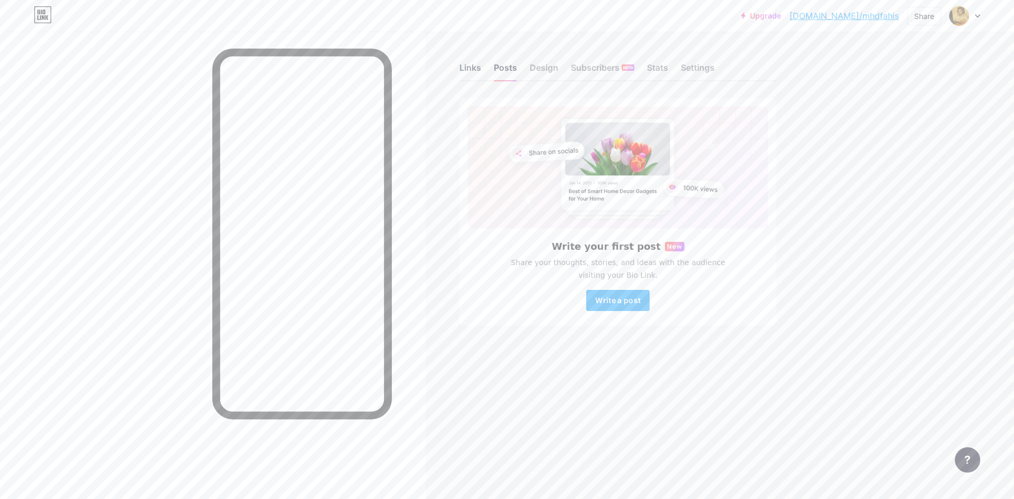
click at [471, 73] on div "Links" at bounding box center [471, 70] width 22 height 19
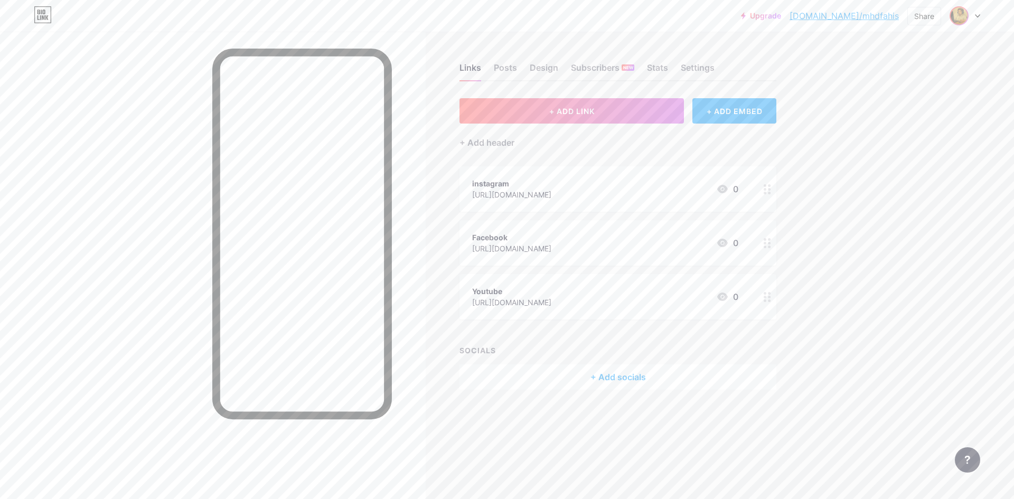
click at [968, 20] on span at bounding box center [959, 15] width 17 height 17
click at [901, 95] on div "+ Add a new page" at bounding box center [915, 91] width 118 height 11
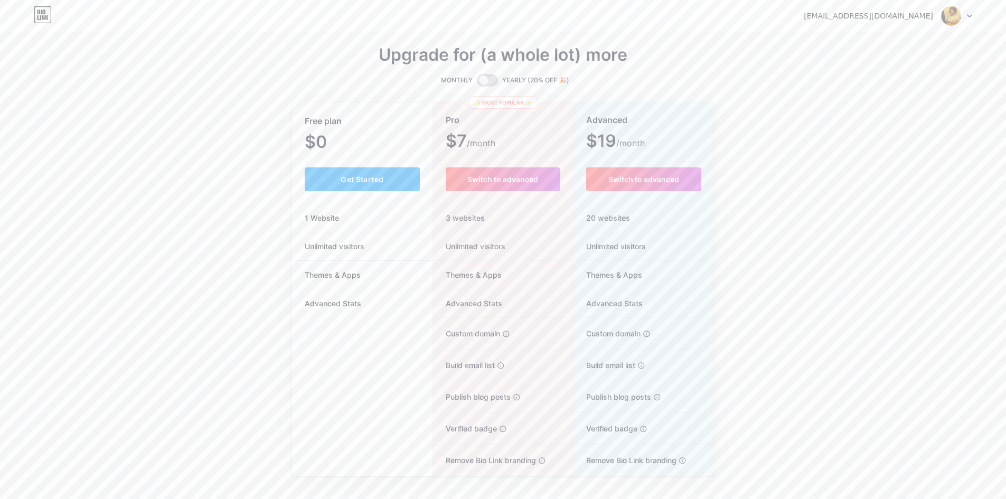
click at [367, 291] on li "Advanced Stats" at bounding box center [362, 304] width 141 height 28
click at [393, 356] on div "Free plan $0 /month Get Started 1 Website Unlimited visitors Themes & Apps Adva…" at bounding box center [362, 290] width 141 height 373
click at [36, 16] on icon at bounding box center [43, 14] width 18 height 17
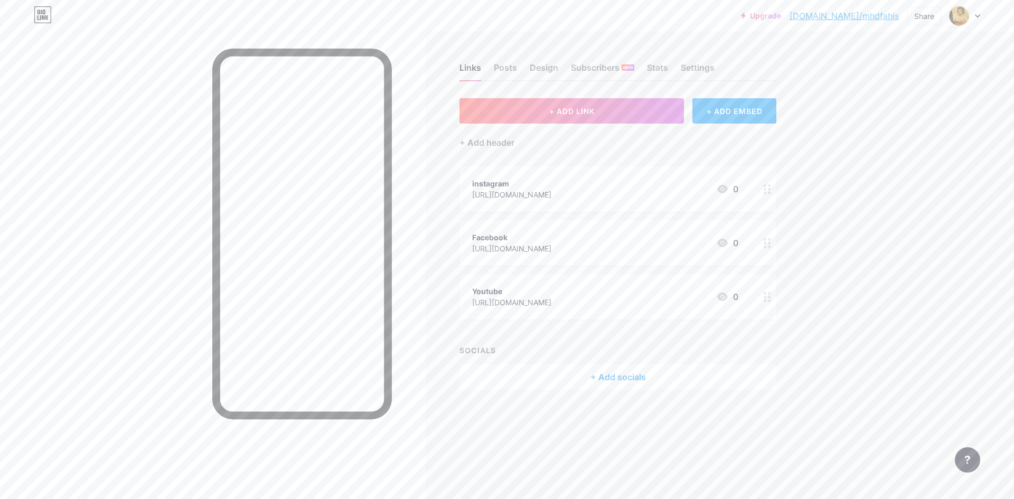
click at [982, 17] on div "Upgrade [DOMAIN_NAME]/mhdfah... [DOMAIN_NAME]/mhdfahis Share Switch accounts mh…" at bounding box center [507, 15] width 1014 height 19
click at [979, 13] on div at bounding box center [965, 15] width 31 height 19
click at [927, 118] on link "Account settings" at bounding box center [914, 120] width 131 height 29
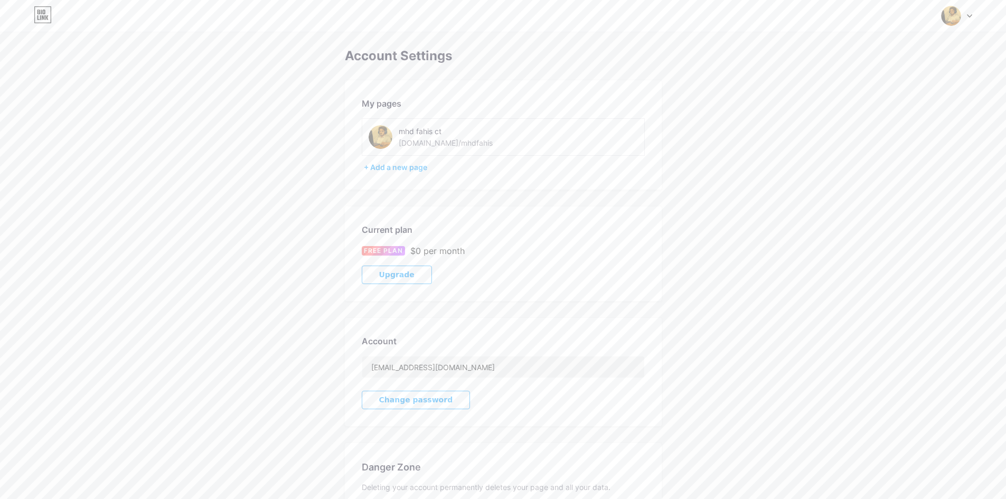
click at [965, 13] on div at bounding box center [957, 15] width 31 height 19
click at [887, 146] on li "Logout" at bounding box center [906, 148] width 131 height 29
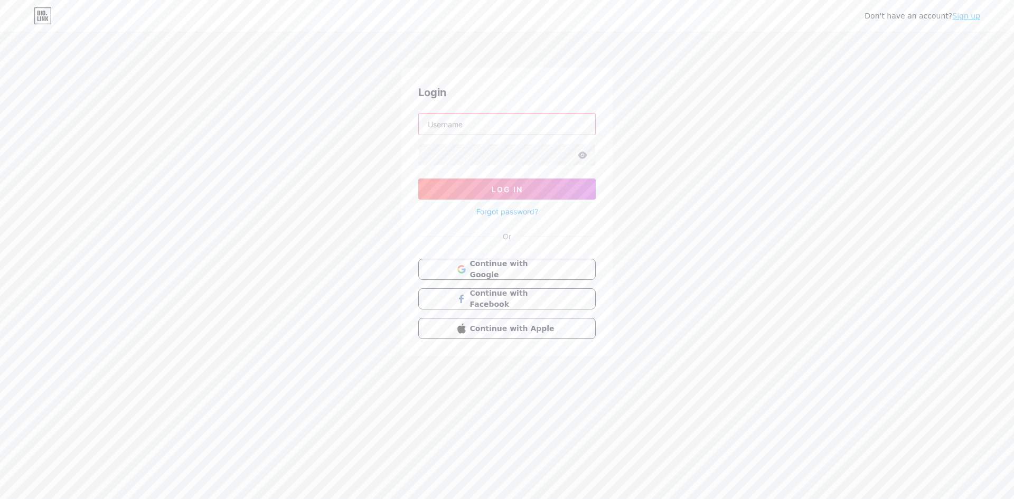
type input "[EMAIL_ADDRESS][DOMAIN_NAME]"
click at [975, 20] on link "Sign up" at bounding box center [967, 16] width 28 height 8
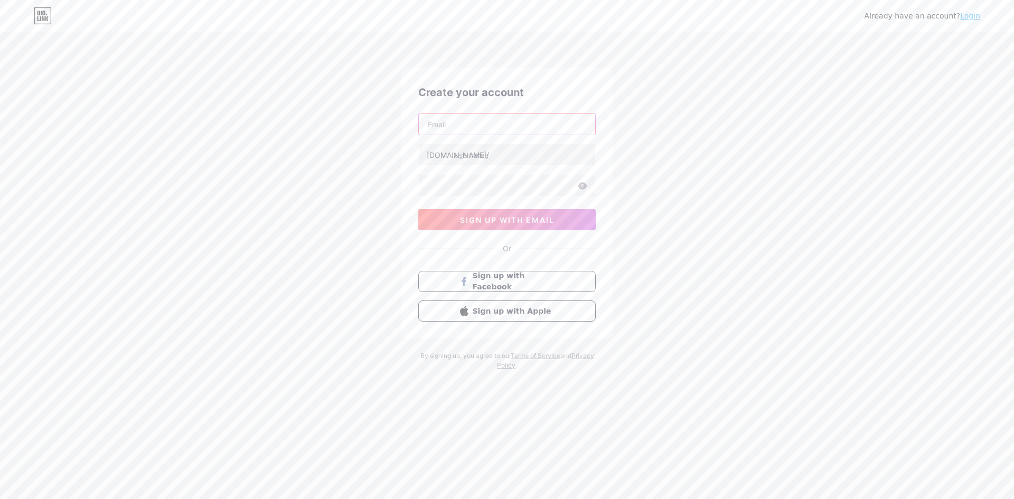
click at [476, 122] on input "text" at bounding box center [507, 124] width 176 height 21
paste input "[EMAIL_ADDRESS][DOMAIN_NAME]"
type input "[EMAIL_ADDRESS][DOMAIN_NAME]"
click at [473, 155] on input "text" at bounding box center [507, 154] width 176 height 21
type input "johnysilverster"
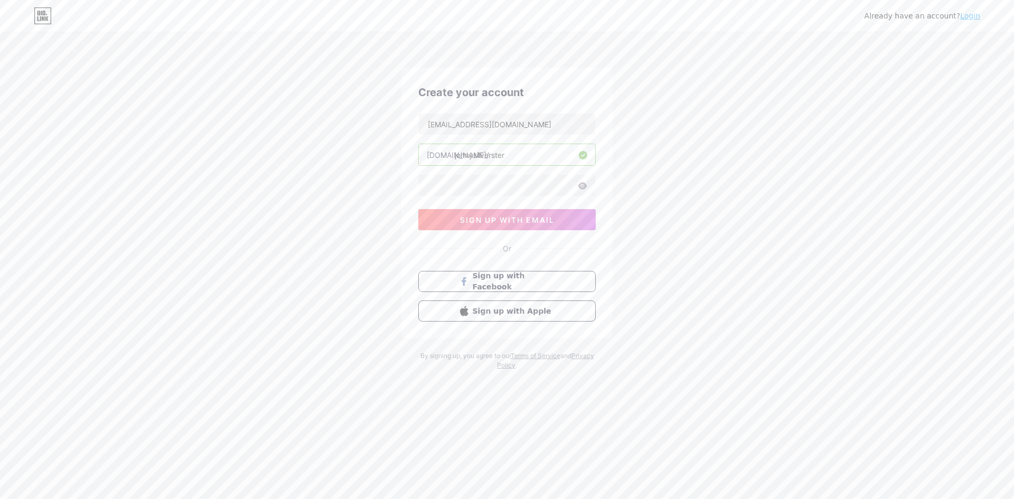
click at [407, 116] on div "Create your account [EMAIL_ADDRESS][DOMAIN_NAME] [DOMAIN_NAME]/ johnysilverster…" at bounding box center [507, 203] width 211 height 271
click at [584, 188] on icon at bounding box center [583, 185] width 9 height 7
click at [557, 217] on button "sign up with email" at bounding box center [507, 219] width 178 height 21
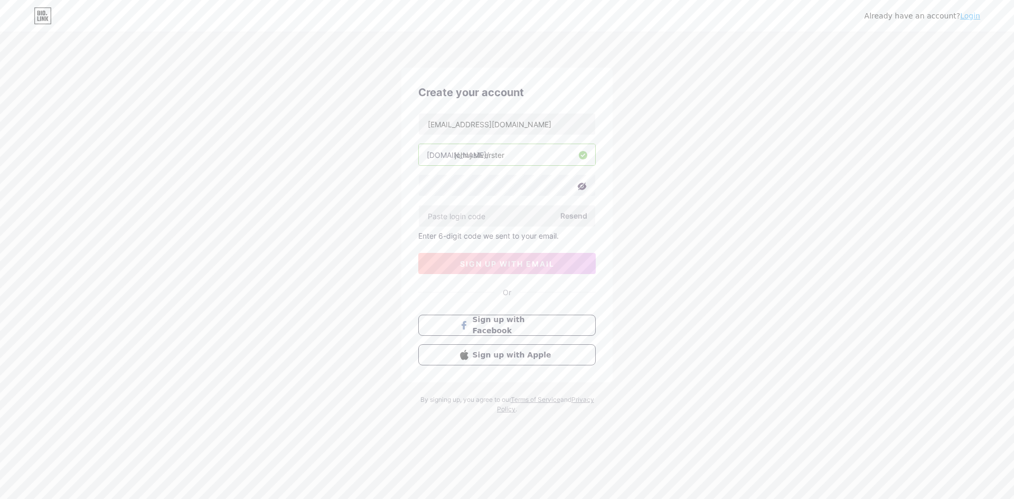
click at [582, 183] on icon at bounding box center [582, 186] width 9 height 7
click at [582, 183] on icon at bounding box center [583, 185] width 9 height 7
